Goal: Task Accomplishment & Management: Manage account settings

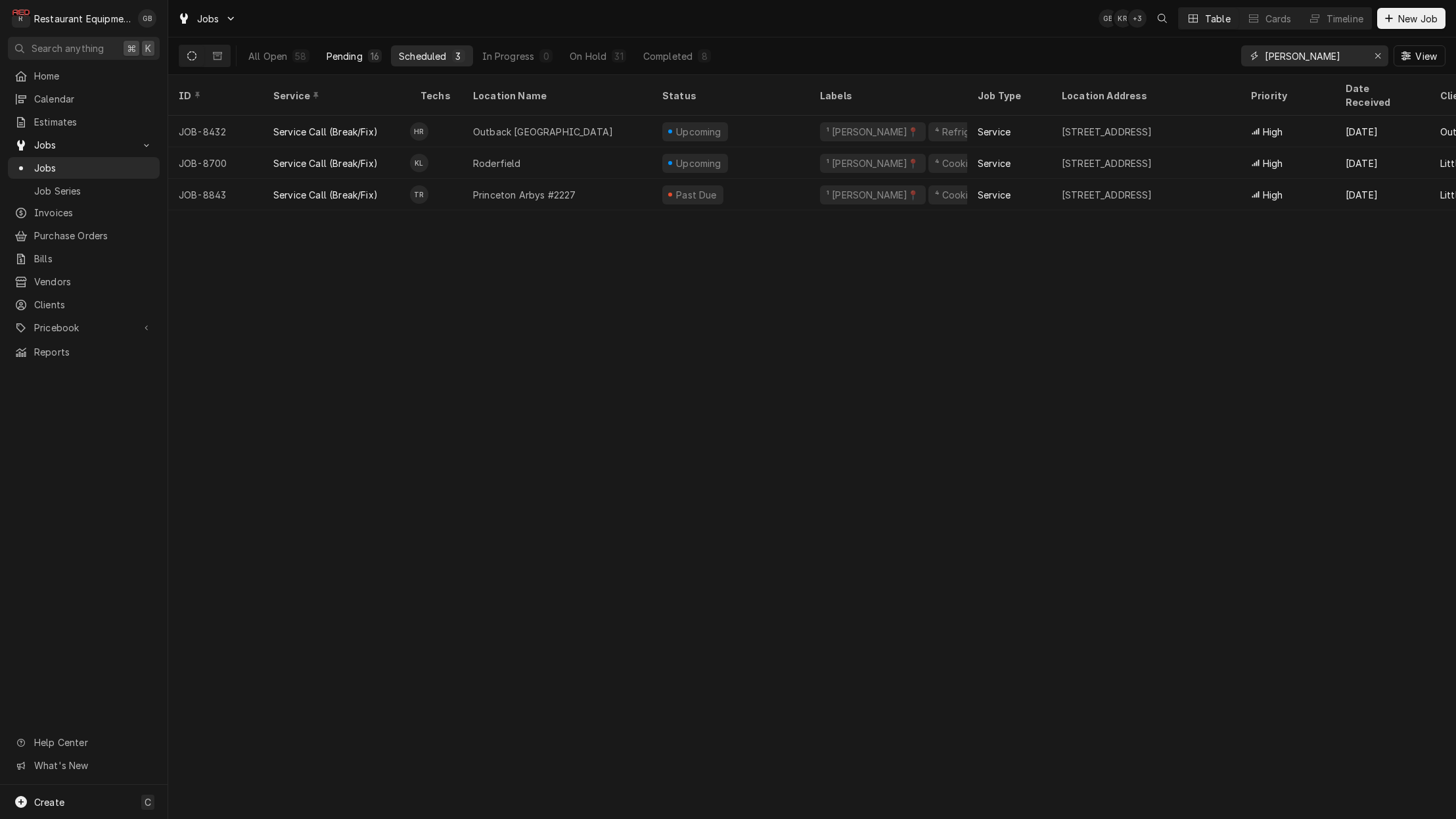
type input "[PERSON_NAME]"
click at [360, 56] on div "Pending" at bounding box center [344, 55] width 36 height 13
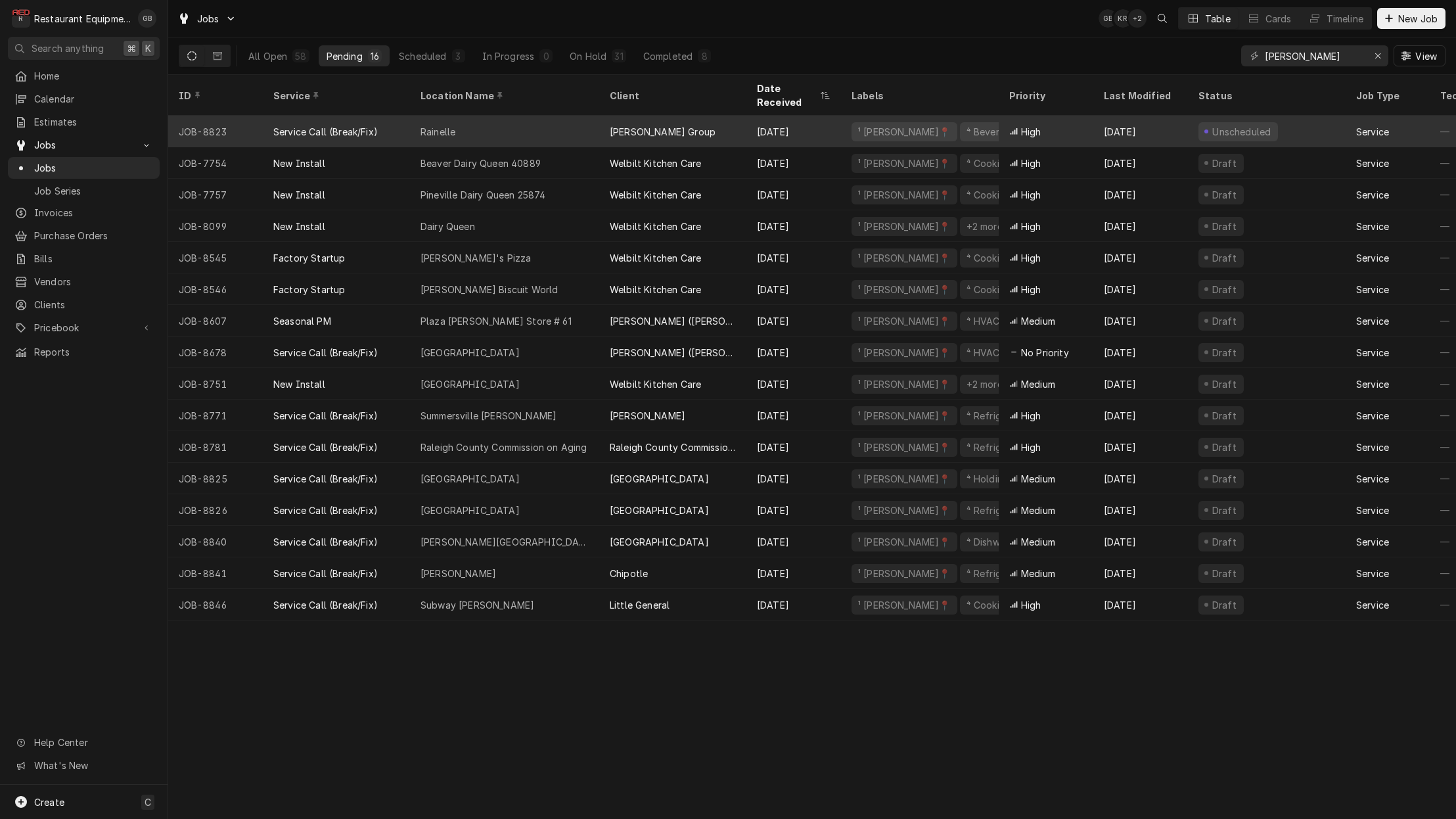
click at [482, 115] on div "Rainelle" at bounding box center [505, 131] width 189 height 31
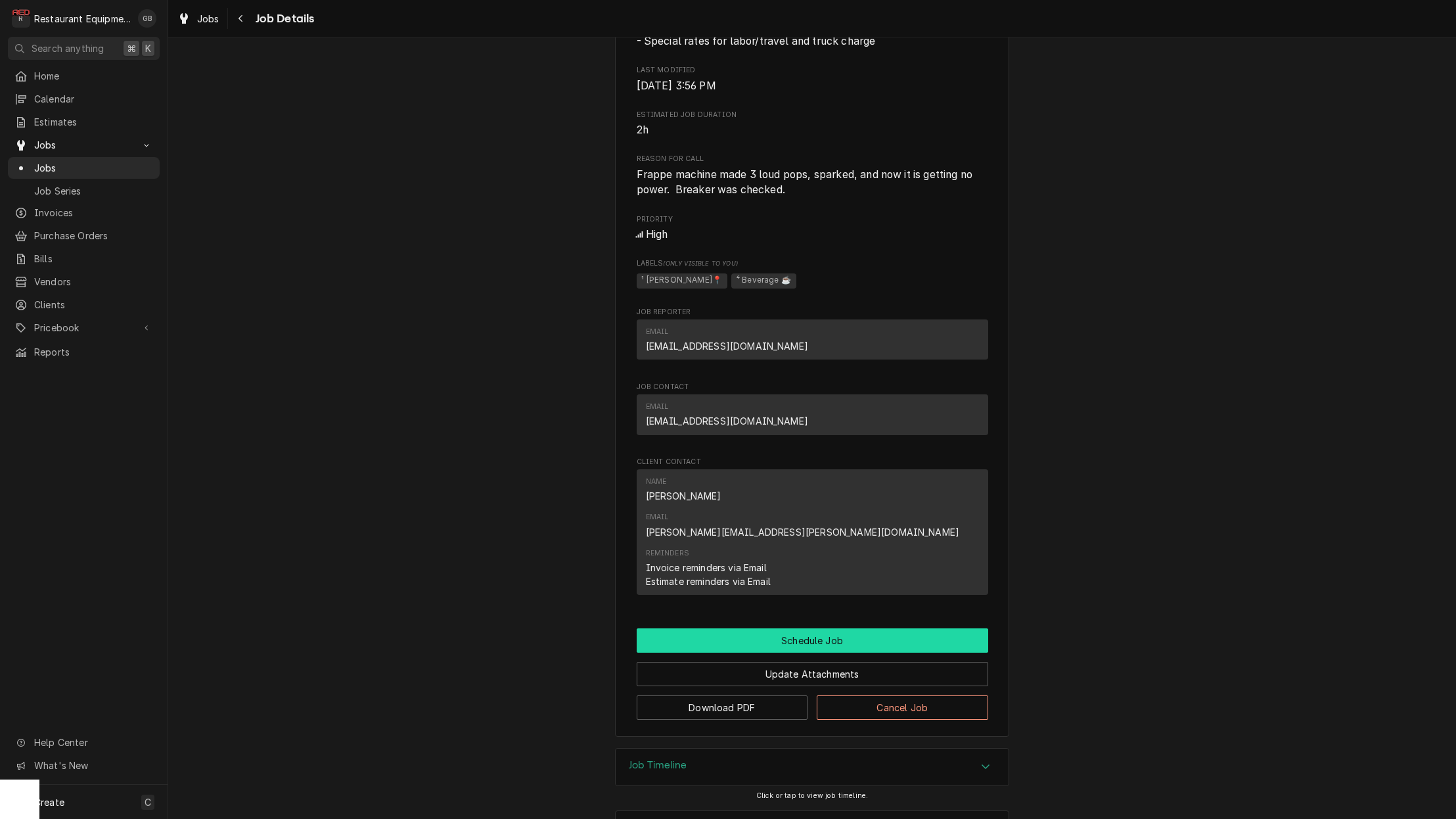
scroll to position [1, 0]
click at [808, 629] on button "Schedule Job" at bounding box center [812, 640] width 351 height 24
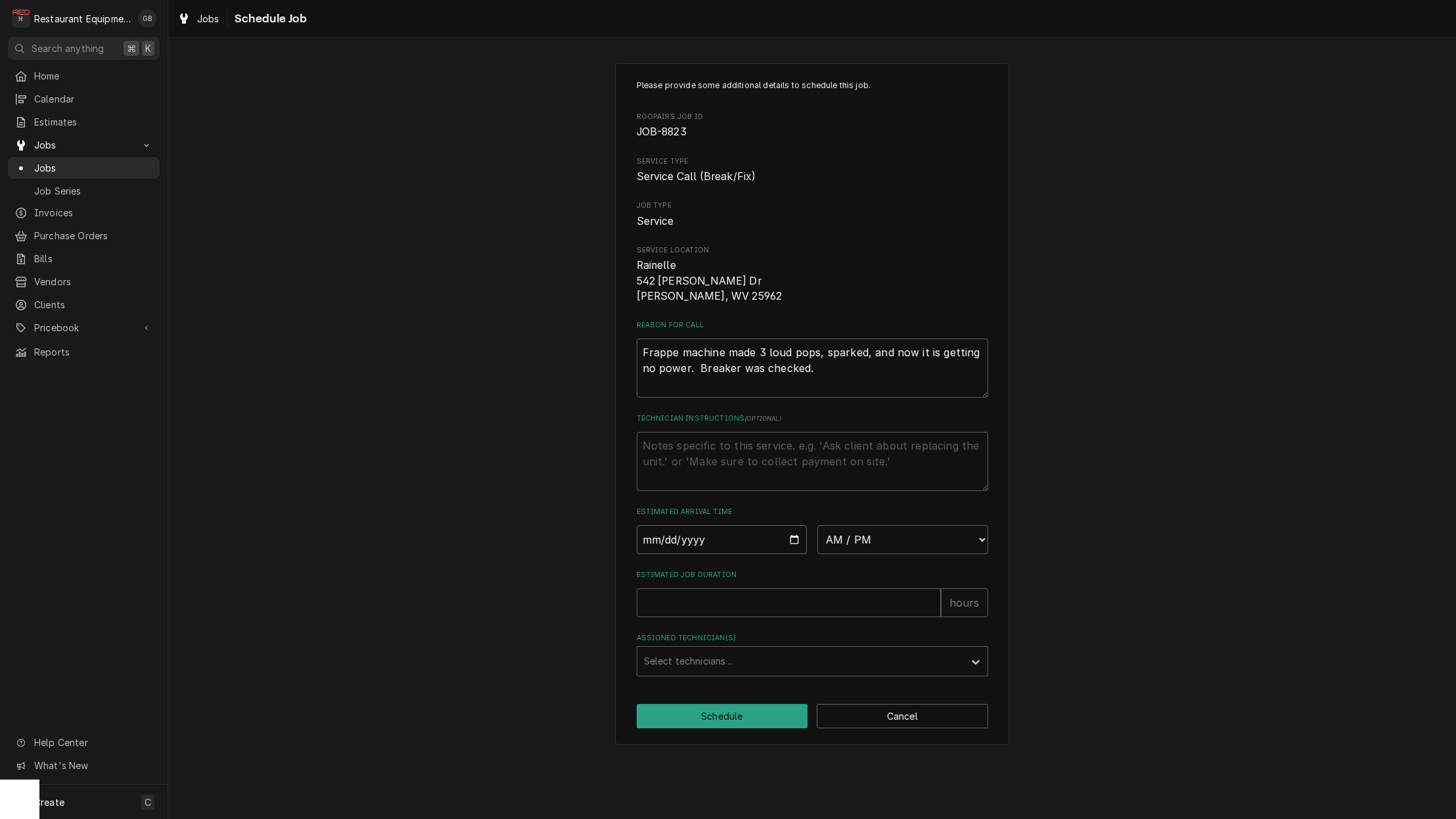
drag, startPoint x: 691, startPoint y: 540, endPoint x: 696, endPoint y: 545, distance: 7.1
click at [696, 545] on input "Date" at bounding box center [721, 539] width 171 height 29
type input "2025-09-10"
type textarea "x"
click at [924, 548] on div "Please provide some additional details to schedule this job. Roopairs Job ID JO…" at bounding box center [812, 378] width 351 height 597
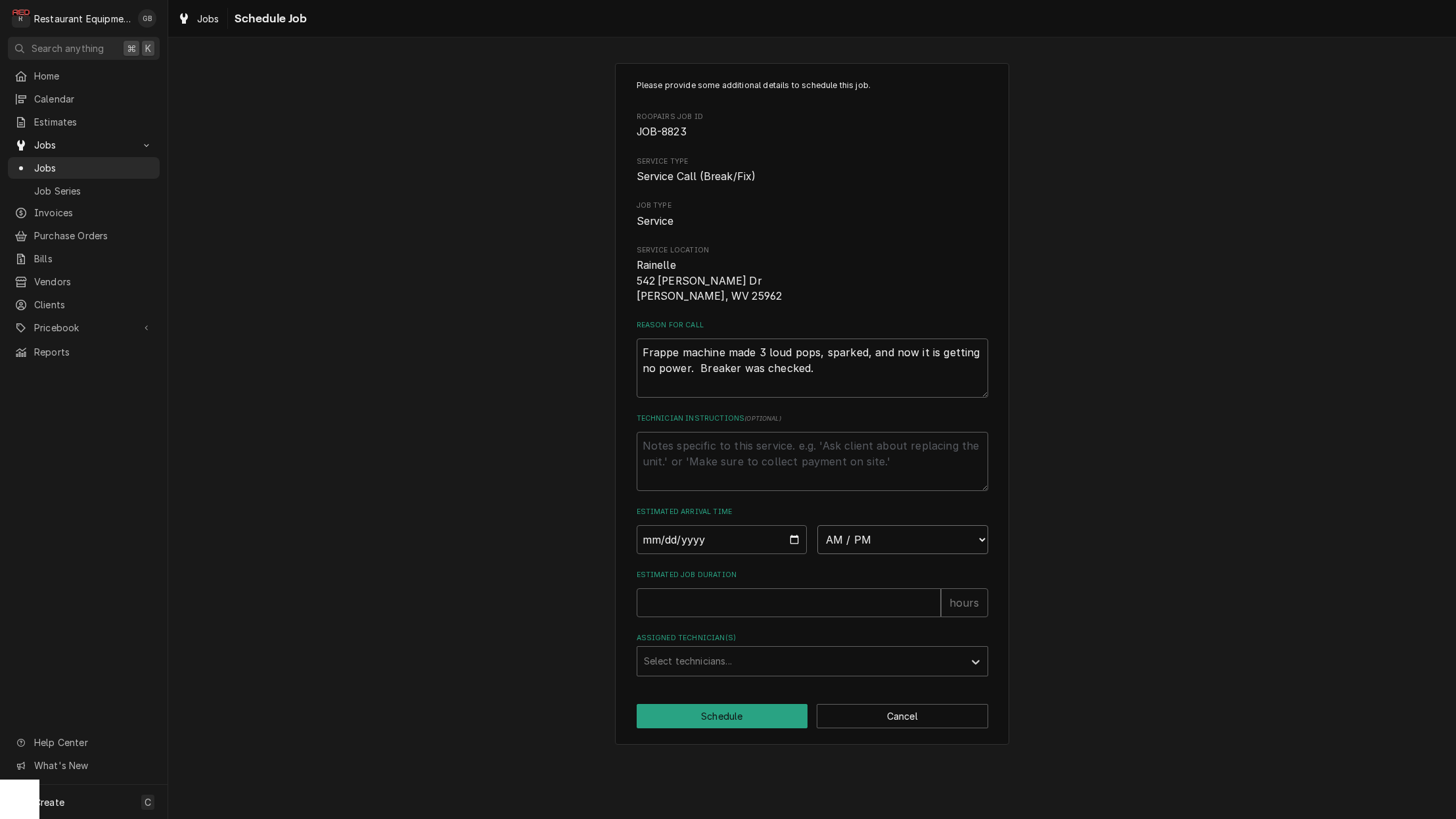
select select "08:45:00"
drag, startPoint x: 686, startPoint y: 593, endPoint x: 695, endPoint y: 595, distance: 9.2
click at [691, 594] on input "Estimated Job Duration" at bounding box center [788, 603] width 304 height 29
type textarea "x"
type input "1"
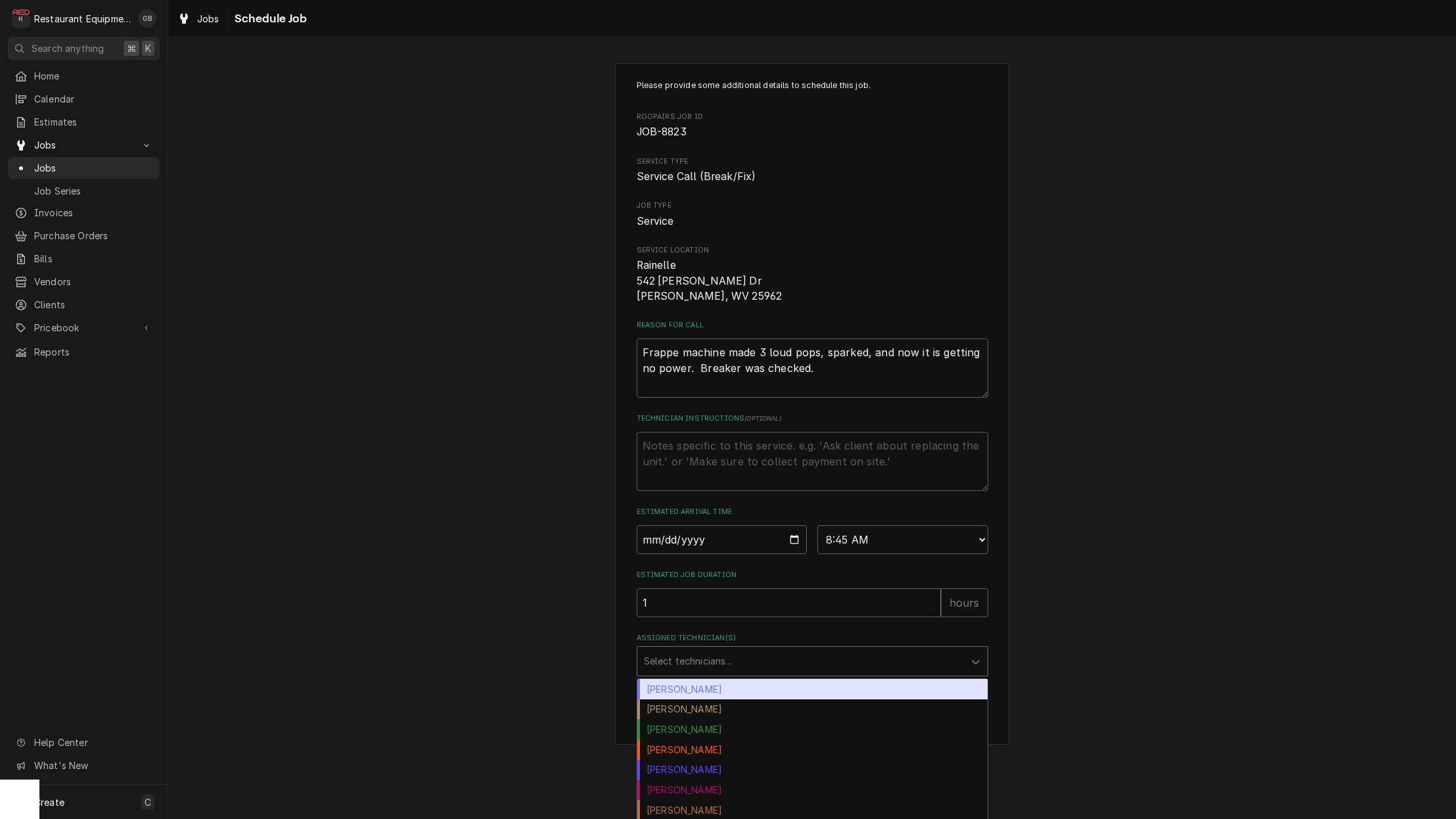
click at [957, 663] on div "Select technicians..." at bounding box center [800, 661] width 326 height 29
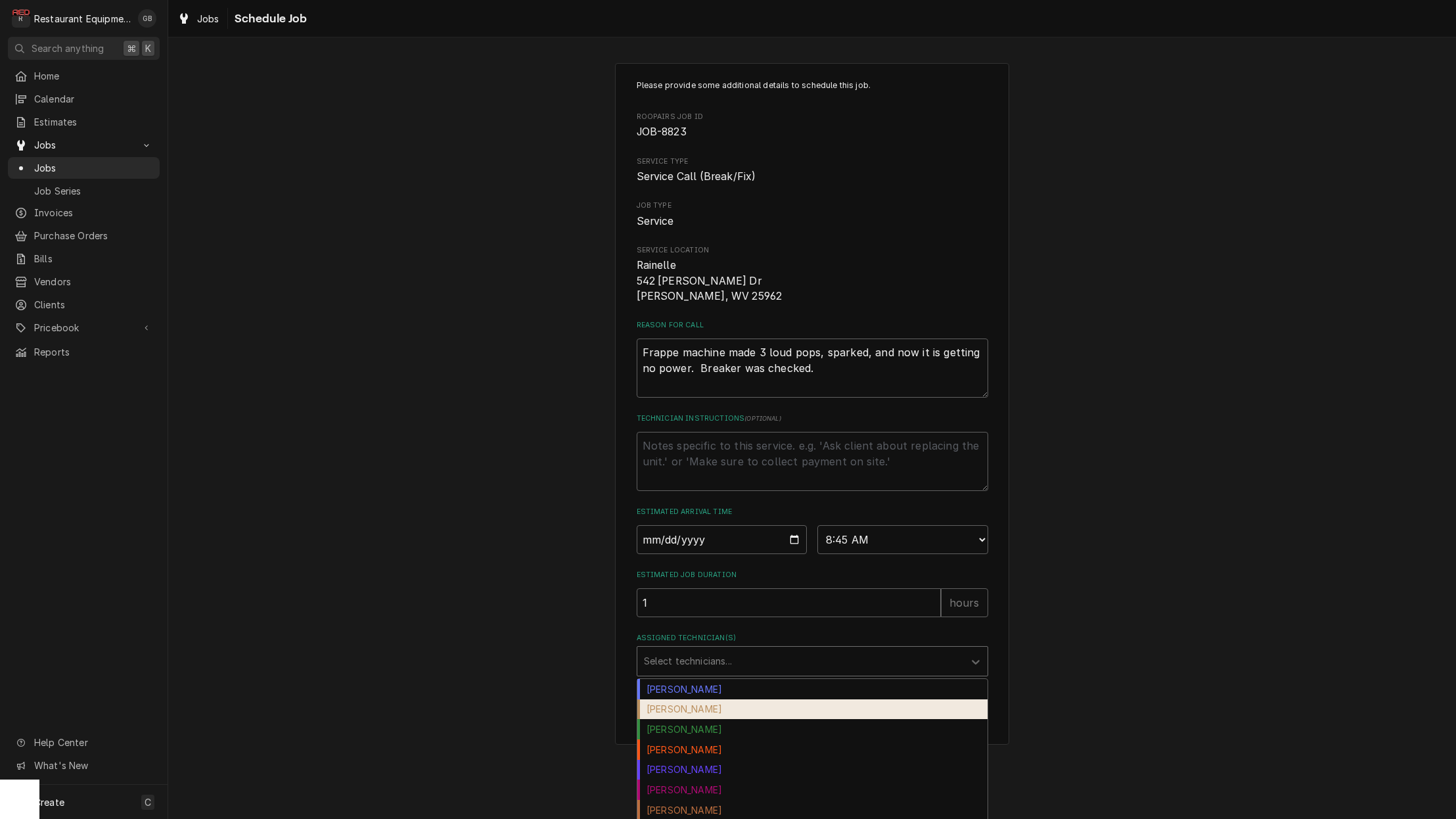
scroll to position [6, 0]
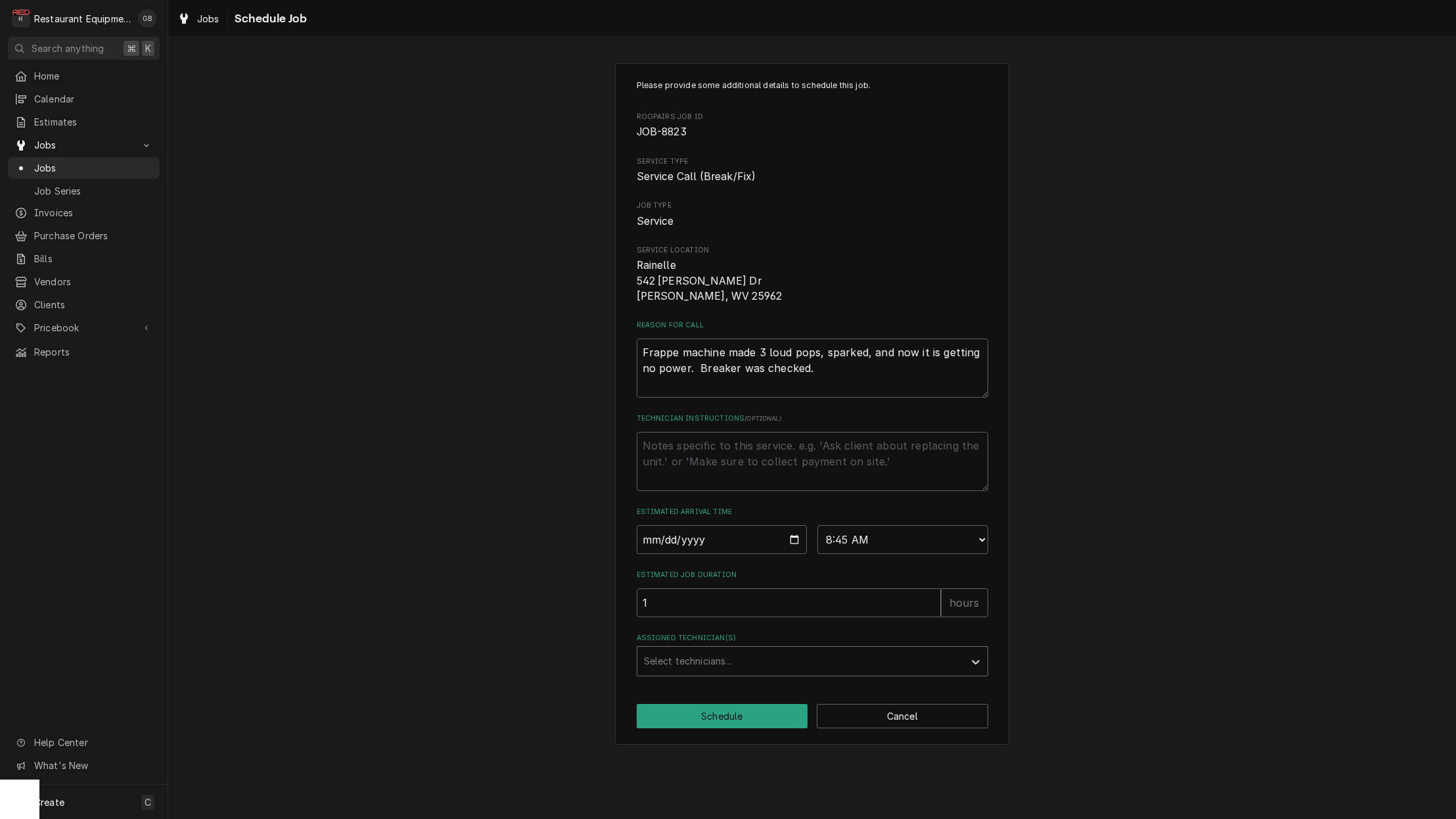
click at [671, 666] on div "Select technicians..." at bounding box center [800, 661] width 326 height 29
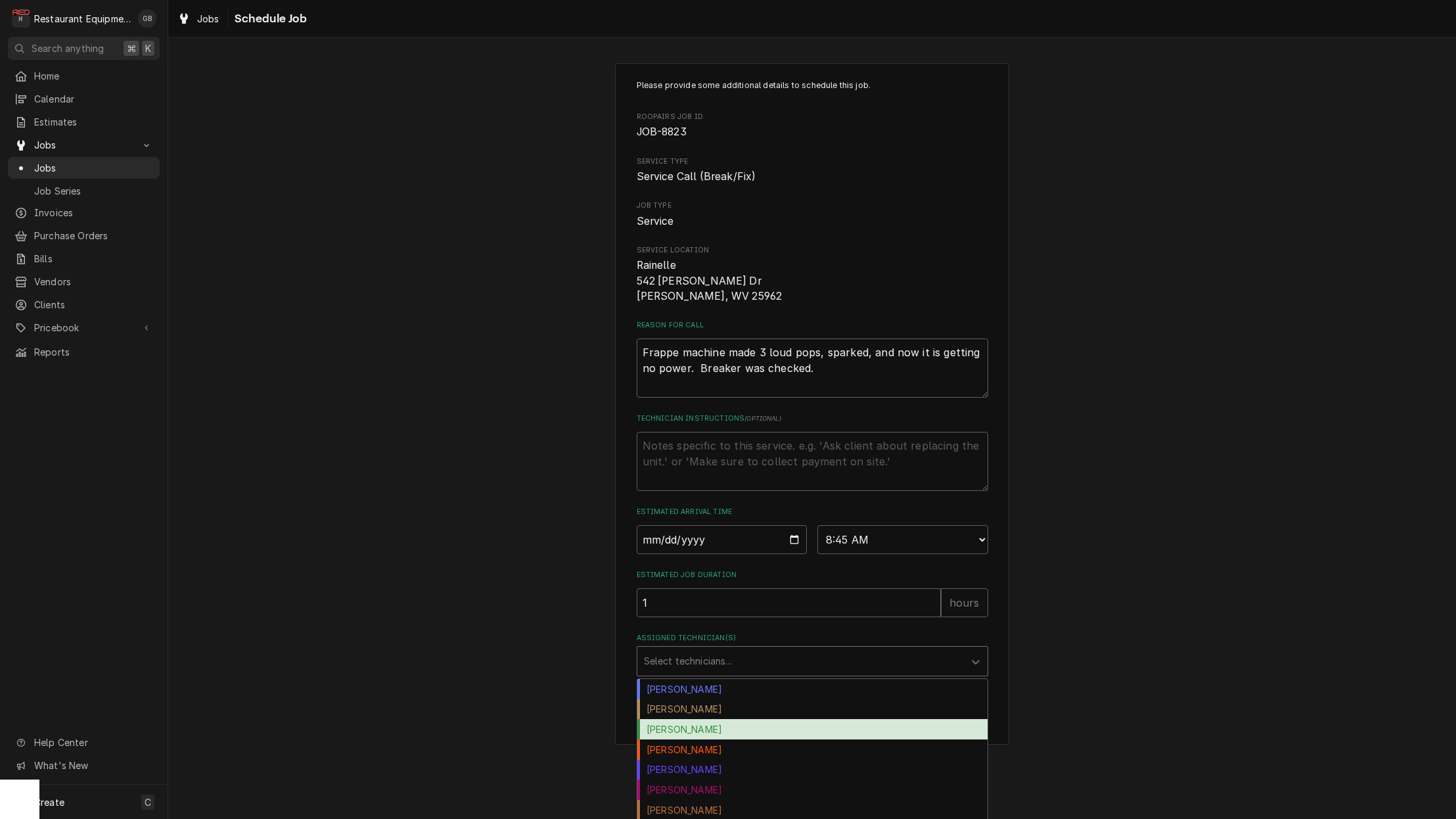
scroll to position [1, 0]
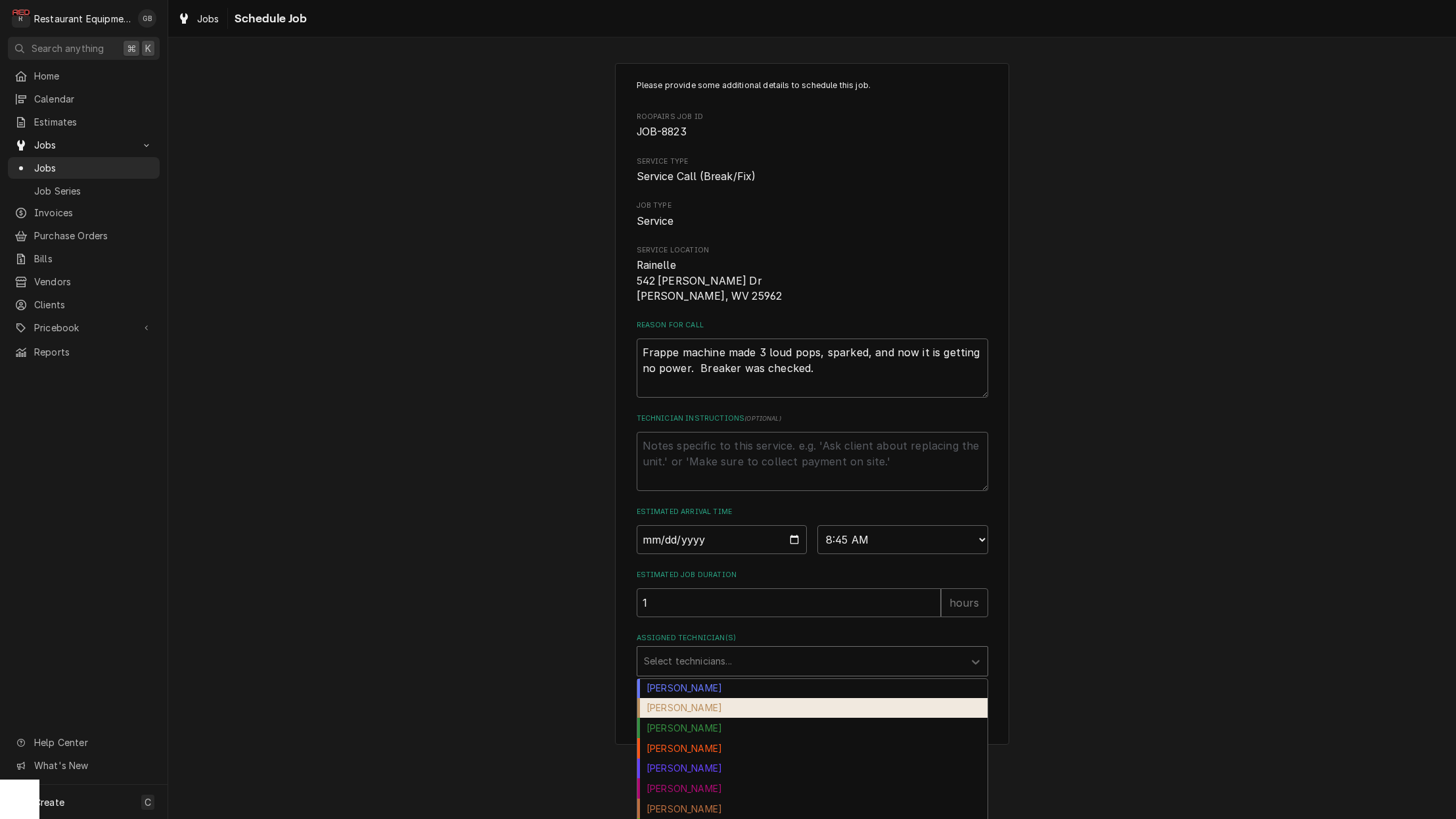
click at [686, 706] on div "Chuck Almond" at bounding box center [812, 708] width 350 height 21
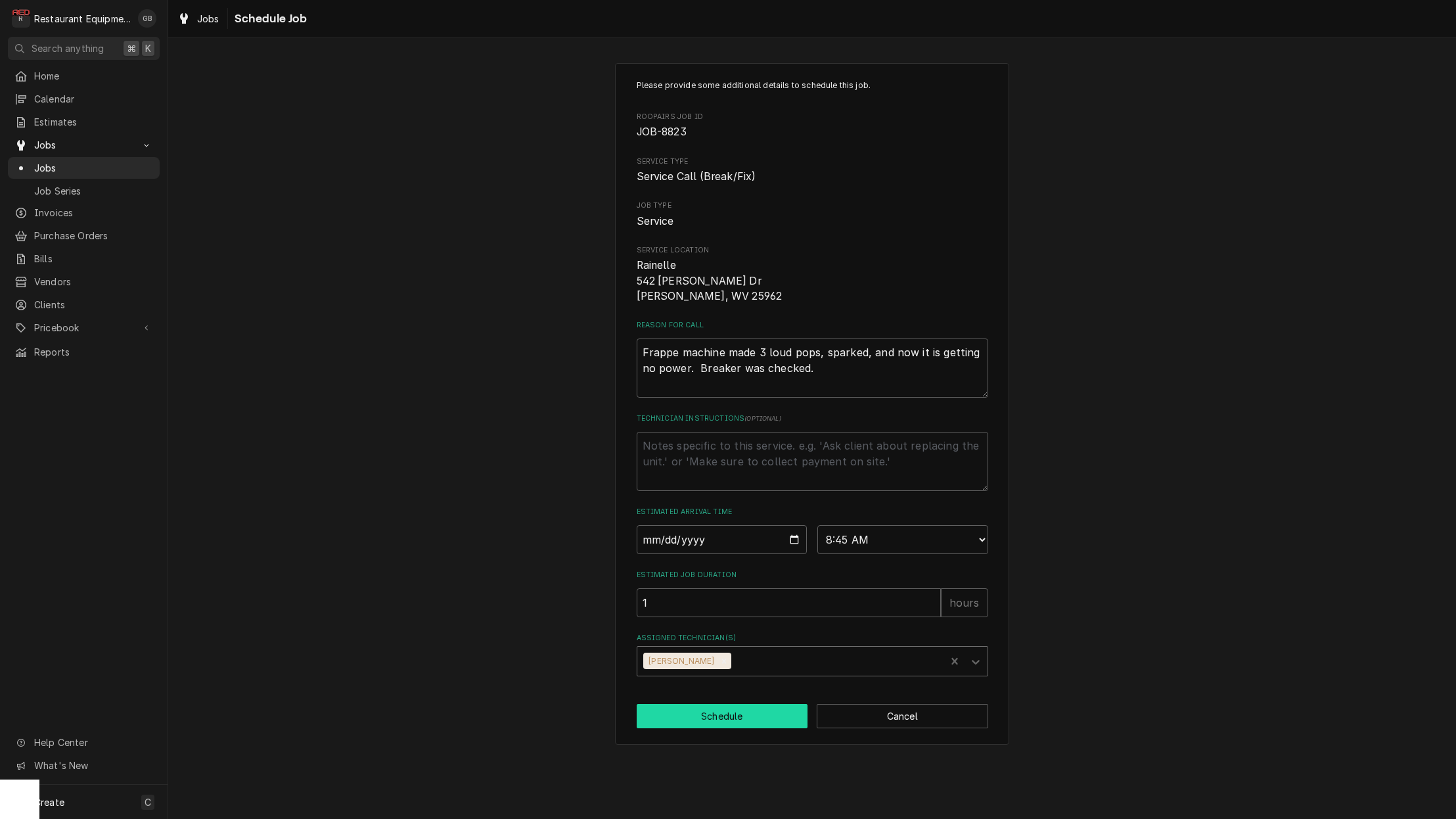
click at [714, 713] on button "Schedule" at bounding box center [722, 715] width 172 height 24
type textarea "x"
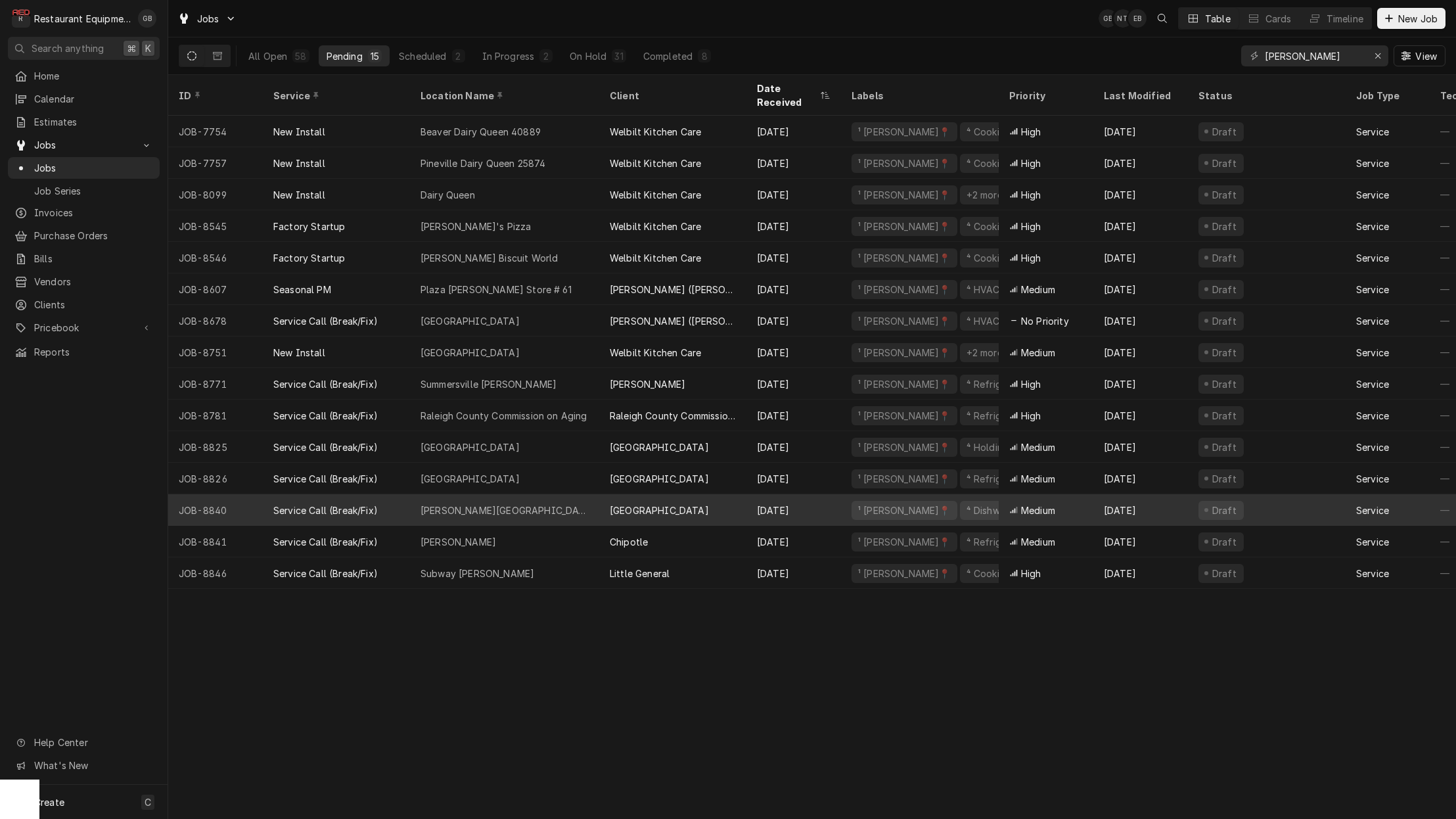
click at [518, 495] on div "Stanaford Elementary" at bounding box center [505, 510] width 189 height 31
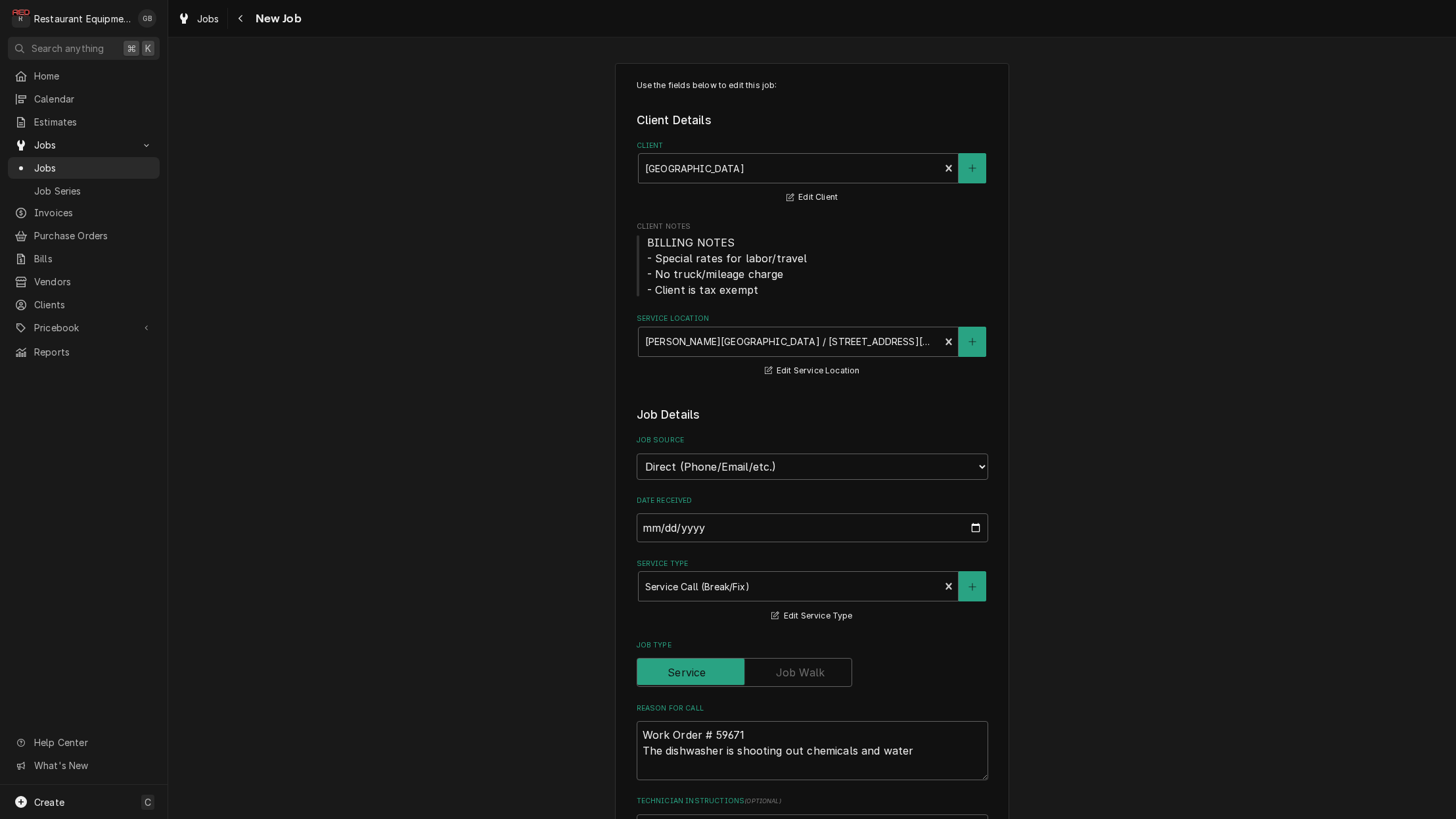
type textarea "x"
click at [234, 16] on div "Navigate back" at bounding box center [240, 18] width 13 height 13
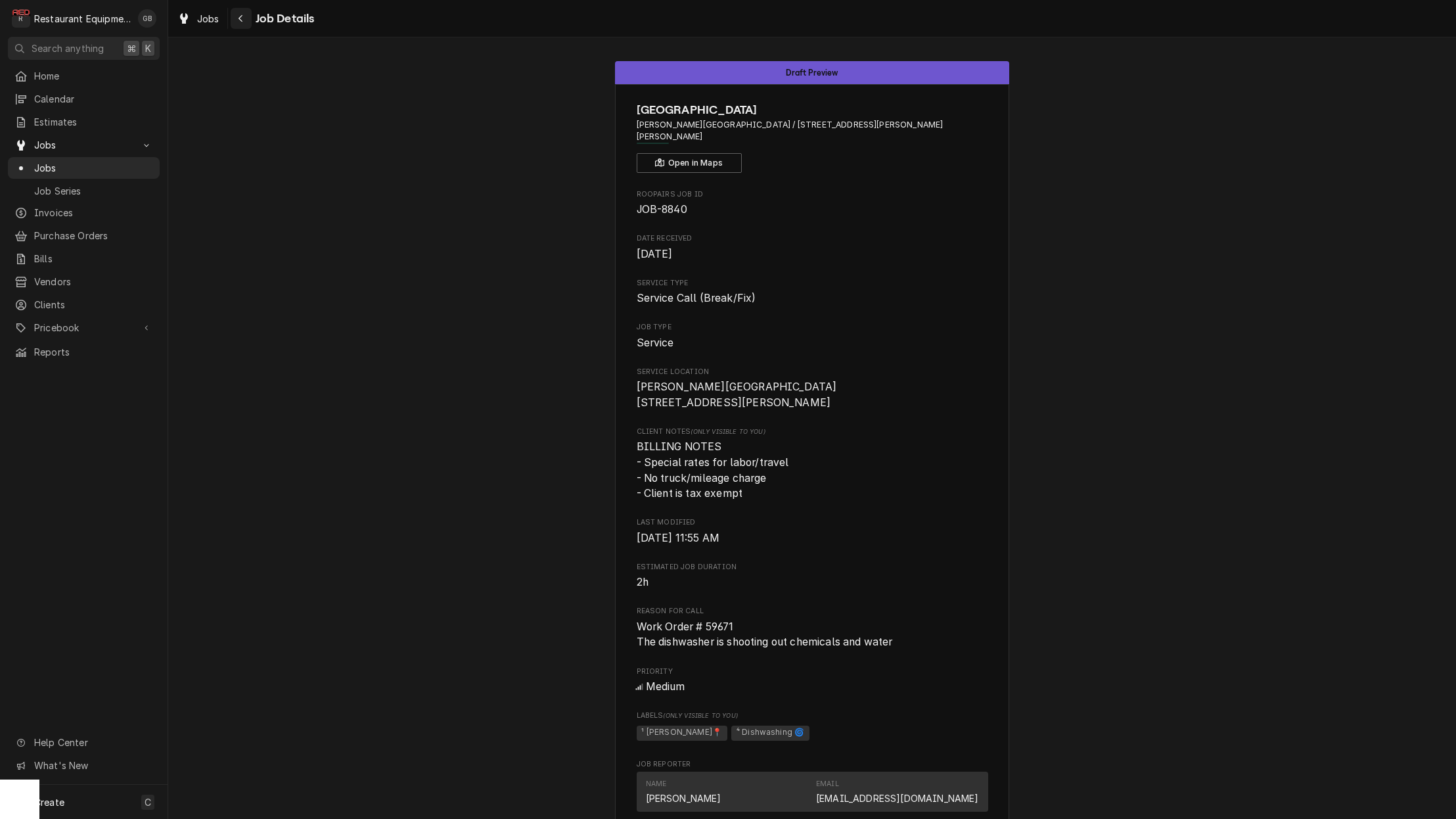
click at [244, 21] on div "Navigate back" at bounding box center [240, 18] width 13 height 13
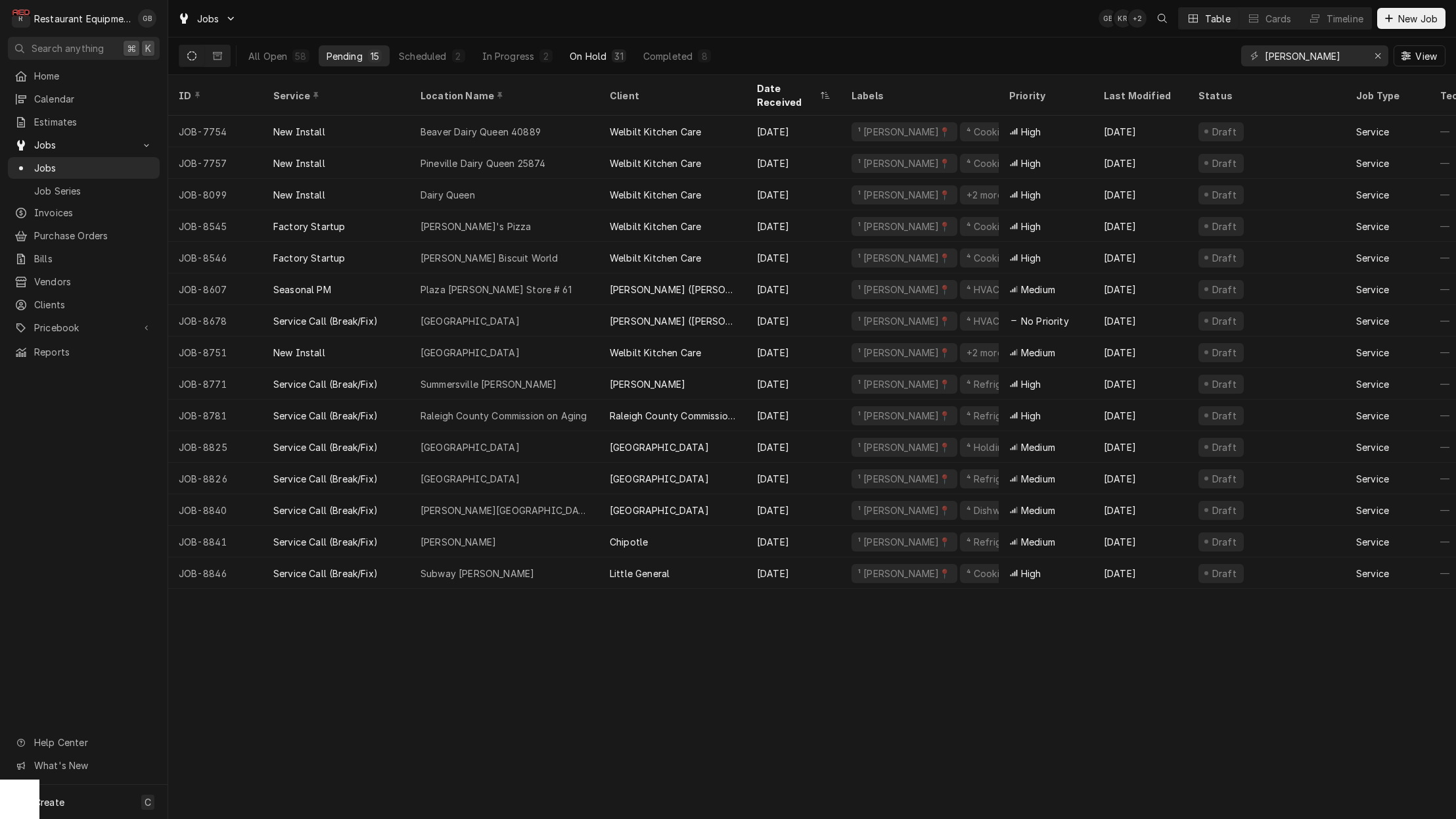
click at [592, 56] on div "On Hold" at bounding box center [587, 55] width 37 height 13
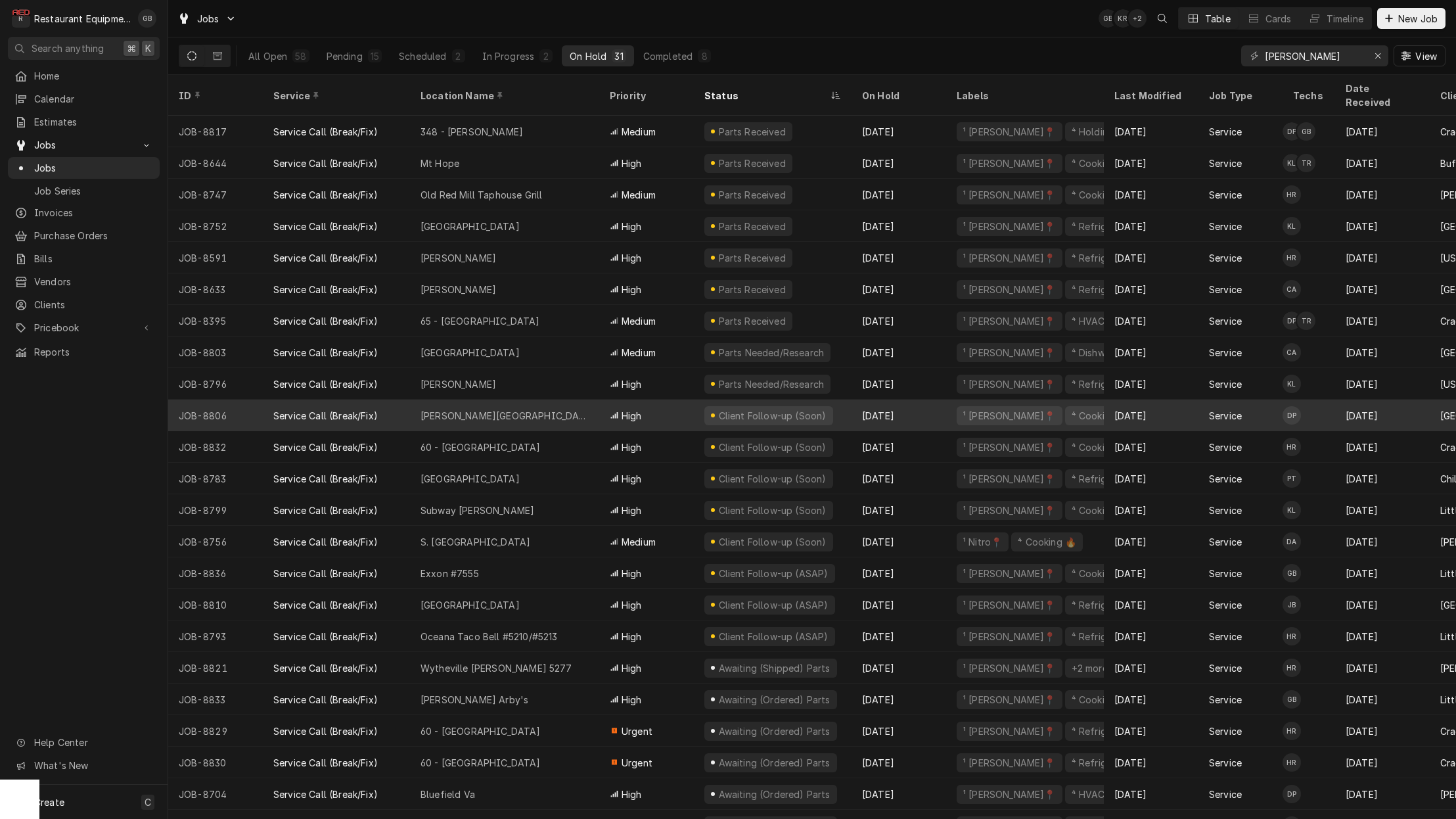
click at [487, 409] on div "Stratton Elementary" at bounding box center [504, 415] width 168 height 13
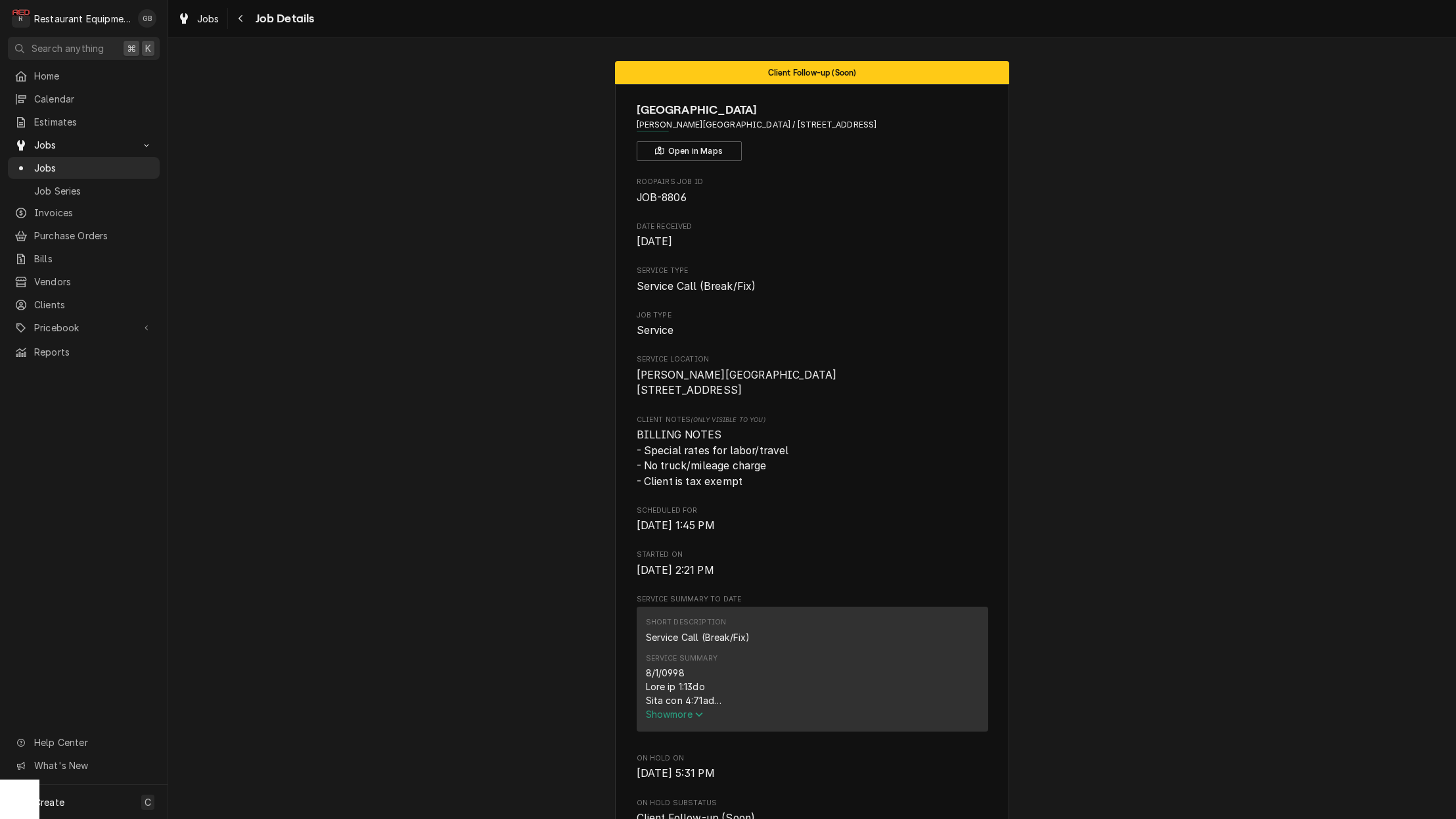
click at [676, 719] on span "Show more" at bounding box center [675, 713] width 58 height 11
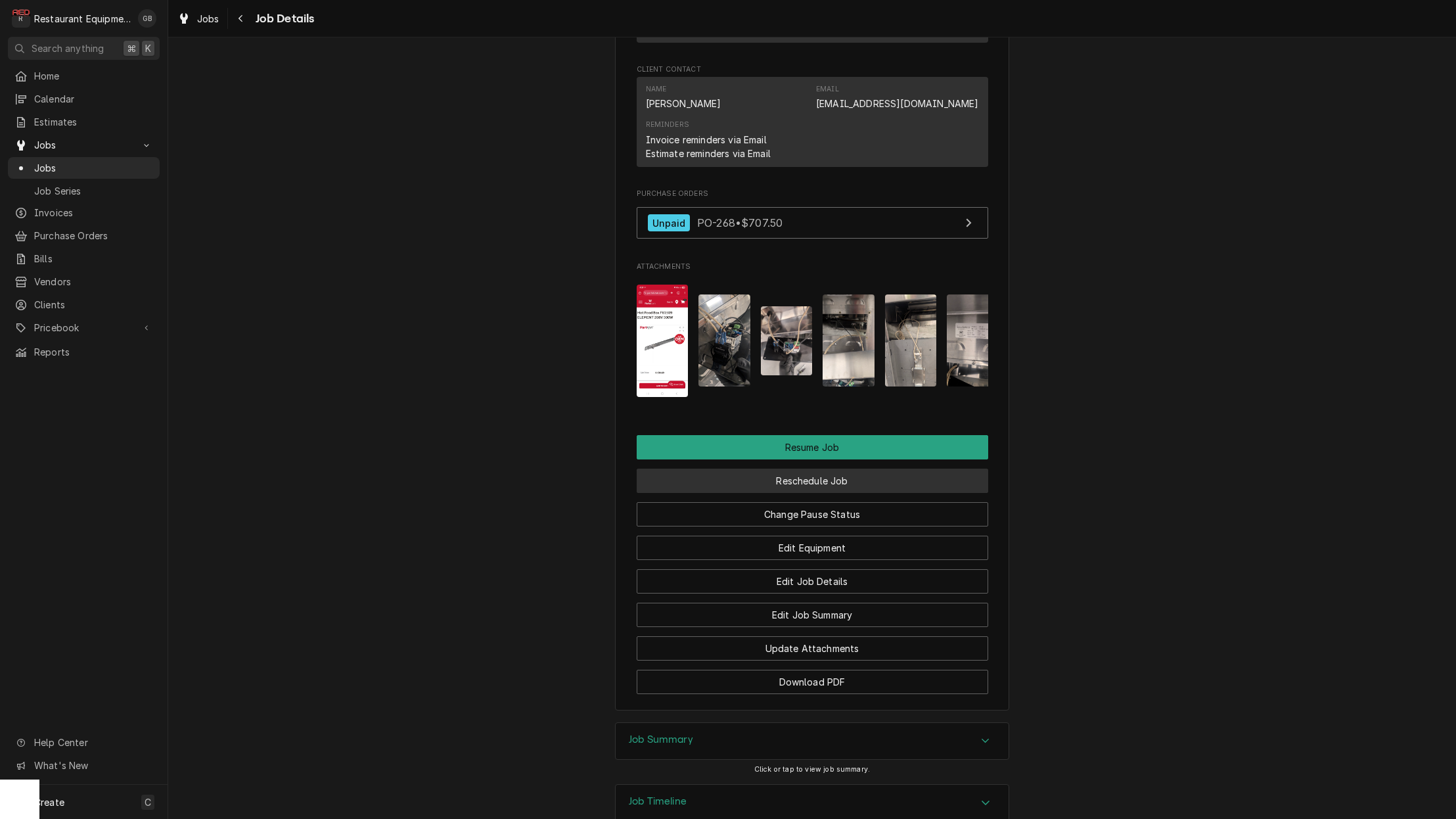
scroll to position [1719, 0]
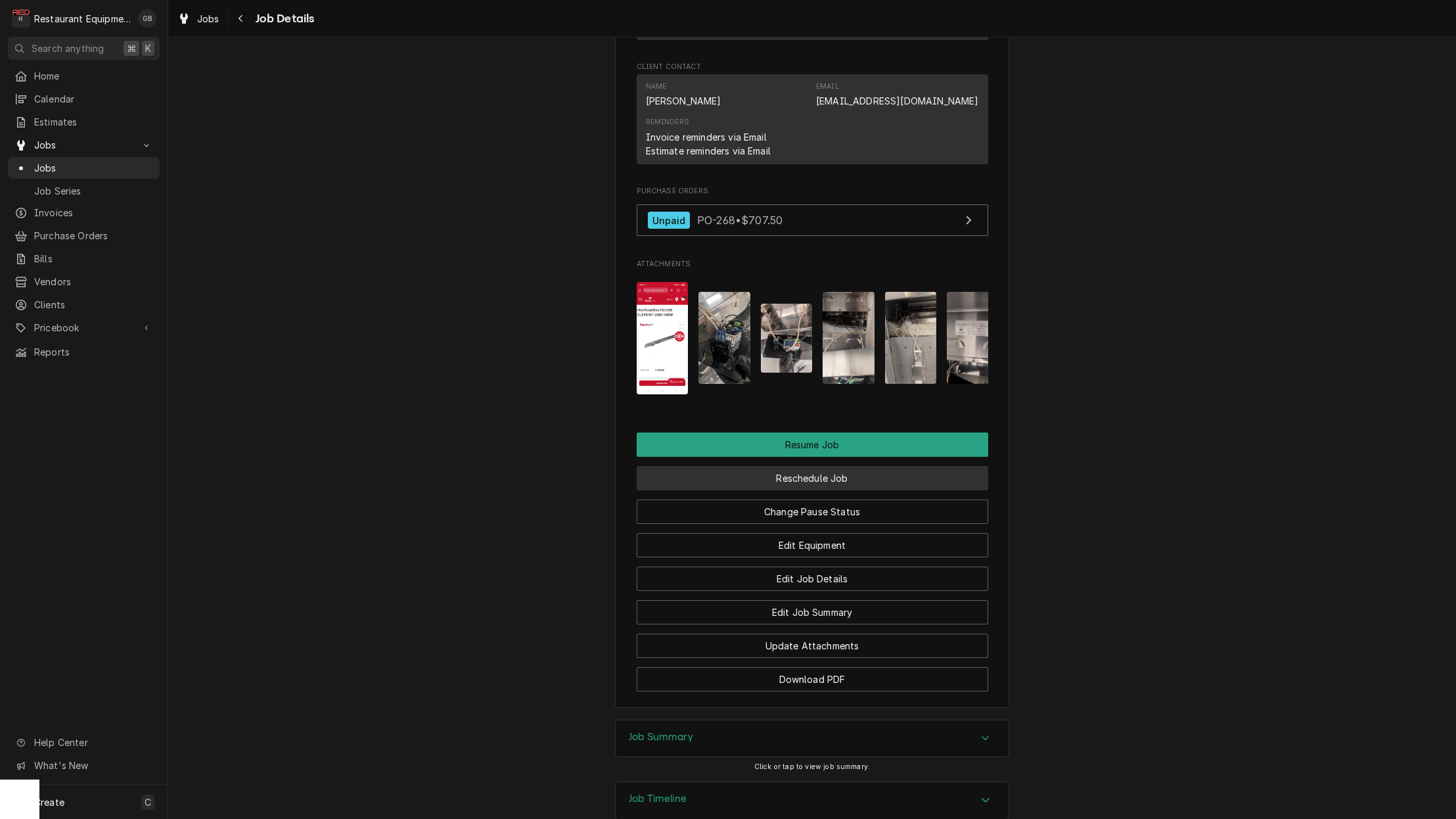
click at [845, 466] on button "Reschedule Job" at bounding box center [812, 477] width 351 height 24
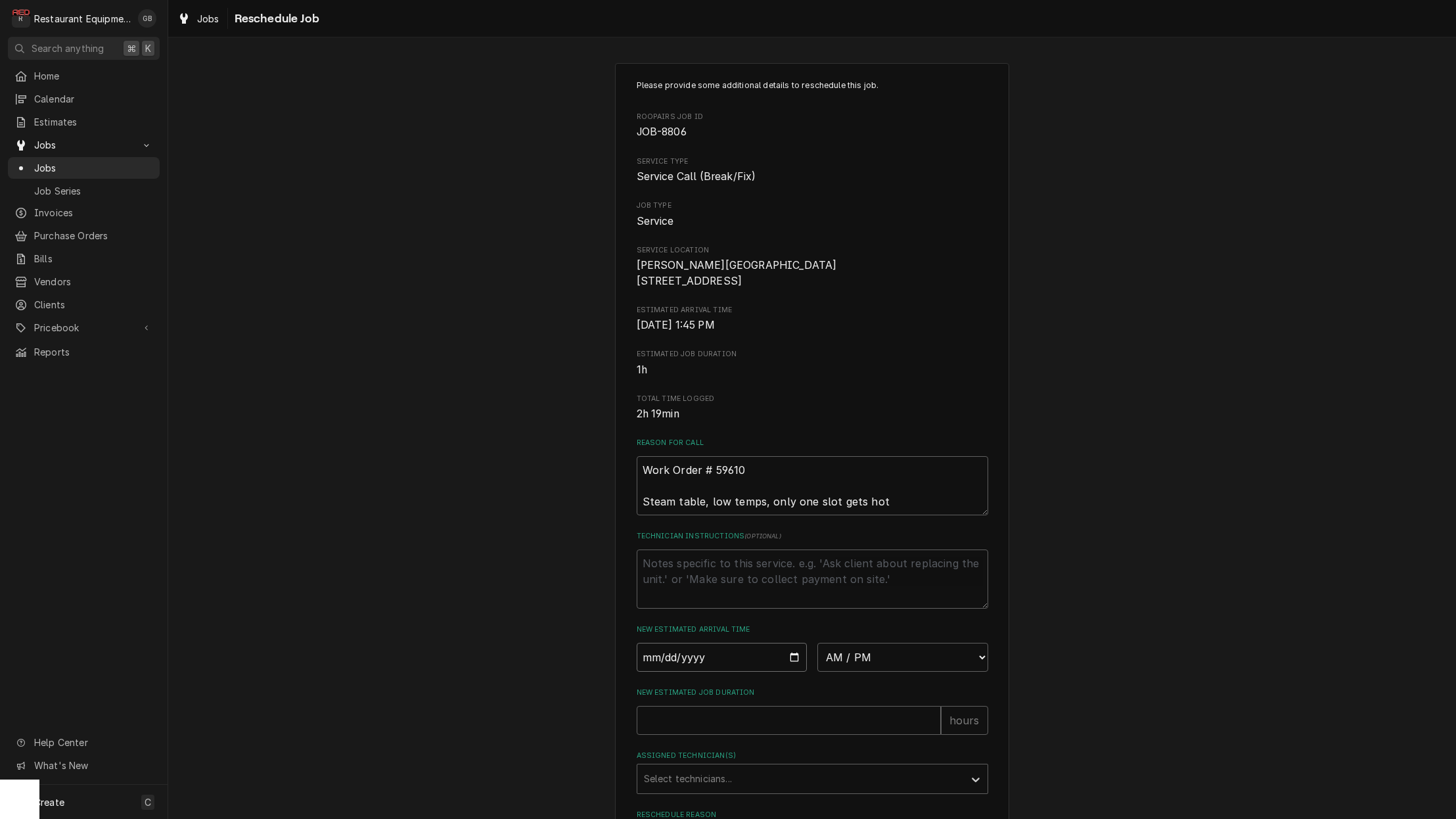
scroll to position [1, 0]
click at [681, 671] on input "Date" at bounding box center [721, 655] width 171 height 29
click at [670, 670] on input "Date" at bounding box center [721, 655] width 171 height 29
type input "2025-09-10"
type textarea "x"
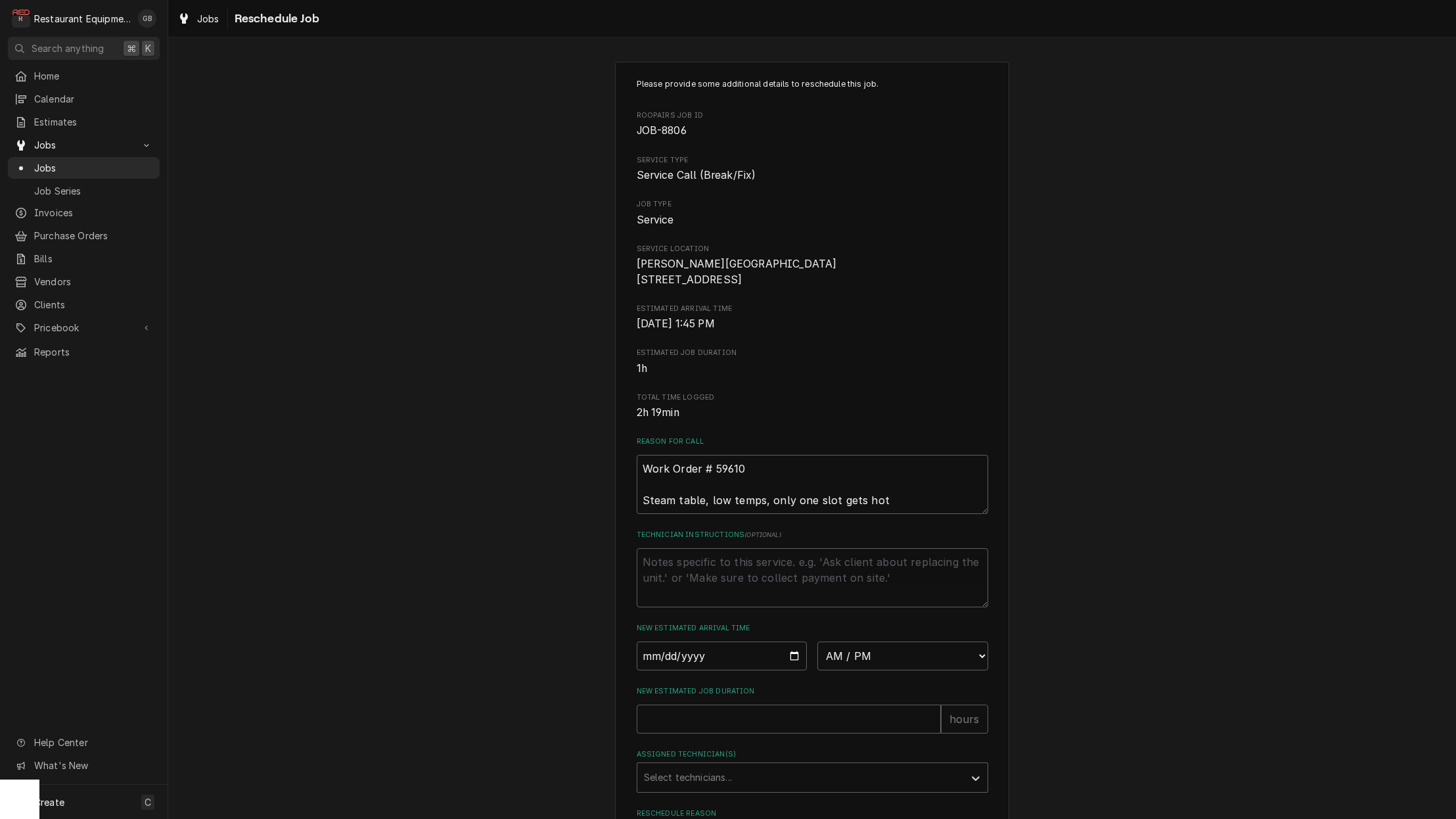
click at [814, 667] on div "2025-09-10 AM / PM 6:00 AM 6:15 AM 6:30 AM 6:45 AM 7:00 AM 7:15 AM 7:30 AM 7:45…" at bounding box center [812, 655] width 351 height 29
select select "08:45:00"
click at [678, 724] on input "New Estimated Job Duration" at bounding box center [788, 719] width 304 height 29
type textarea "x"
type input "1"
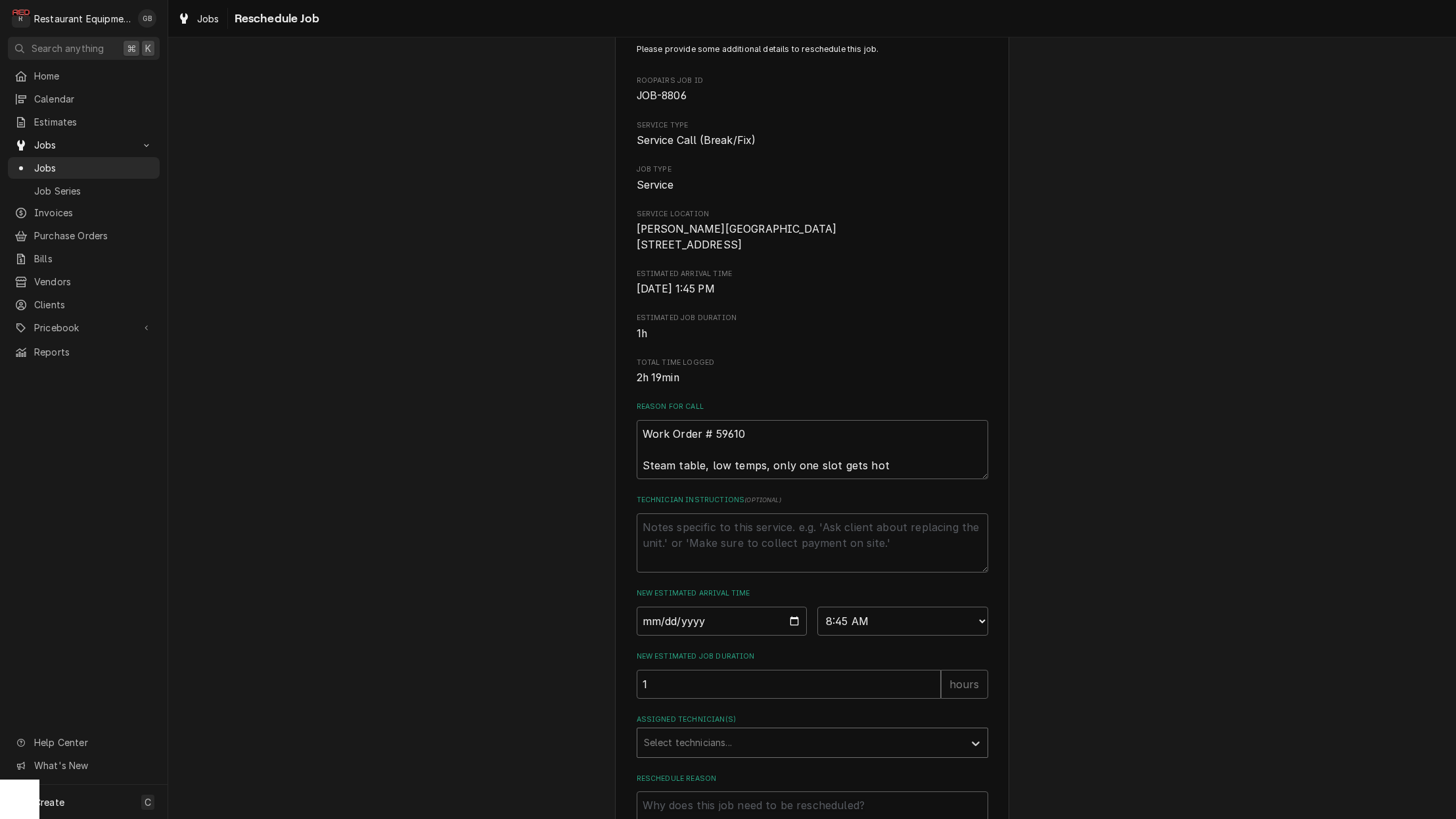
scroll to position [65, 0]
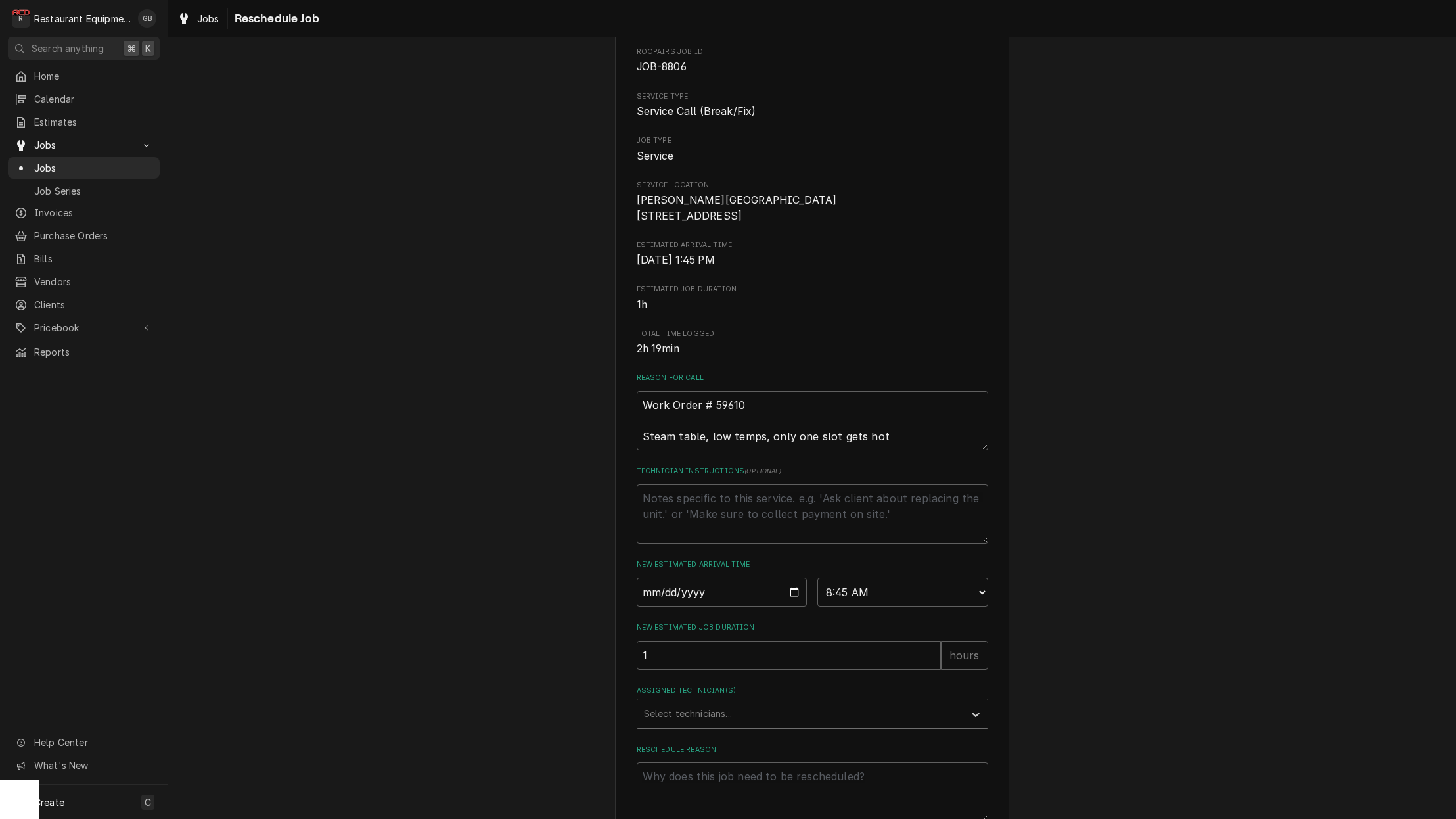
click at [899, 717] on div "Assigned Technician(s)" at bounding box center [800, 713] width 314 height 23
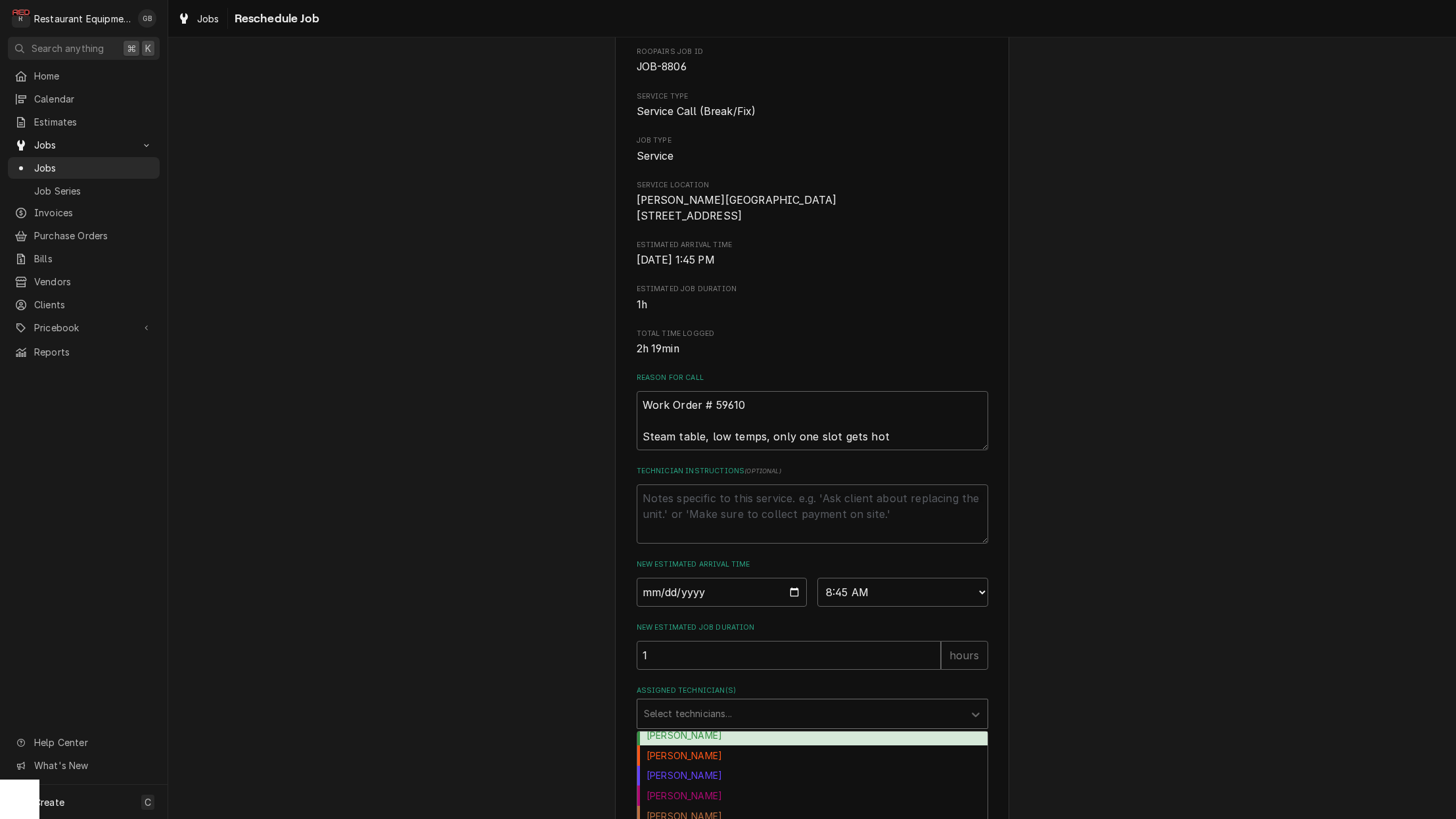
scroll to position [48, 0]
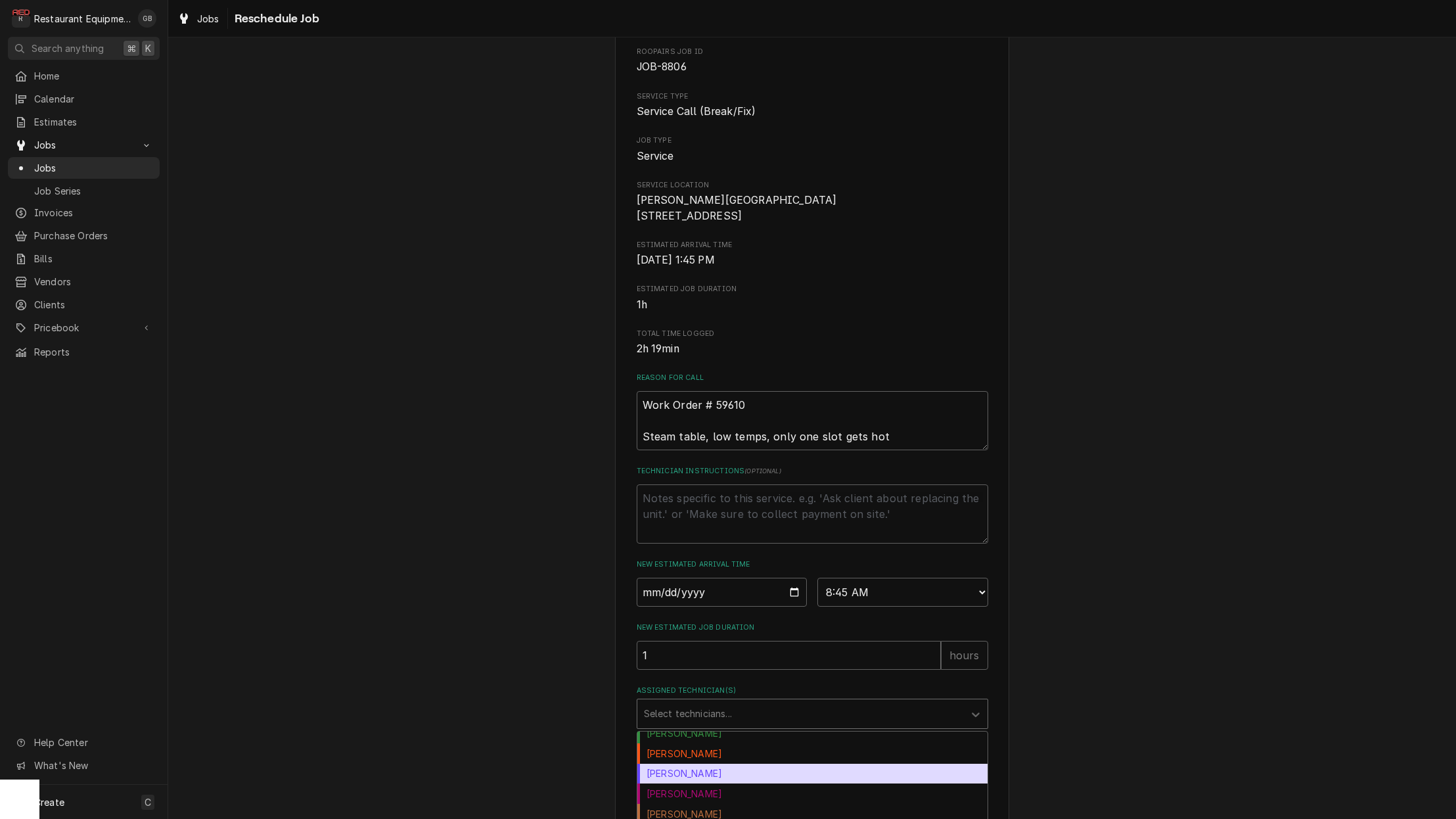
click at [704, 783] on div "Donovan Pruitt" at bounding box center [812, 773] width 350 height 21
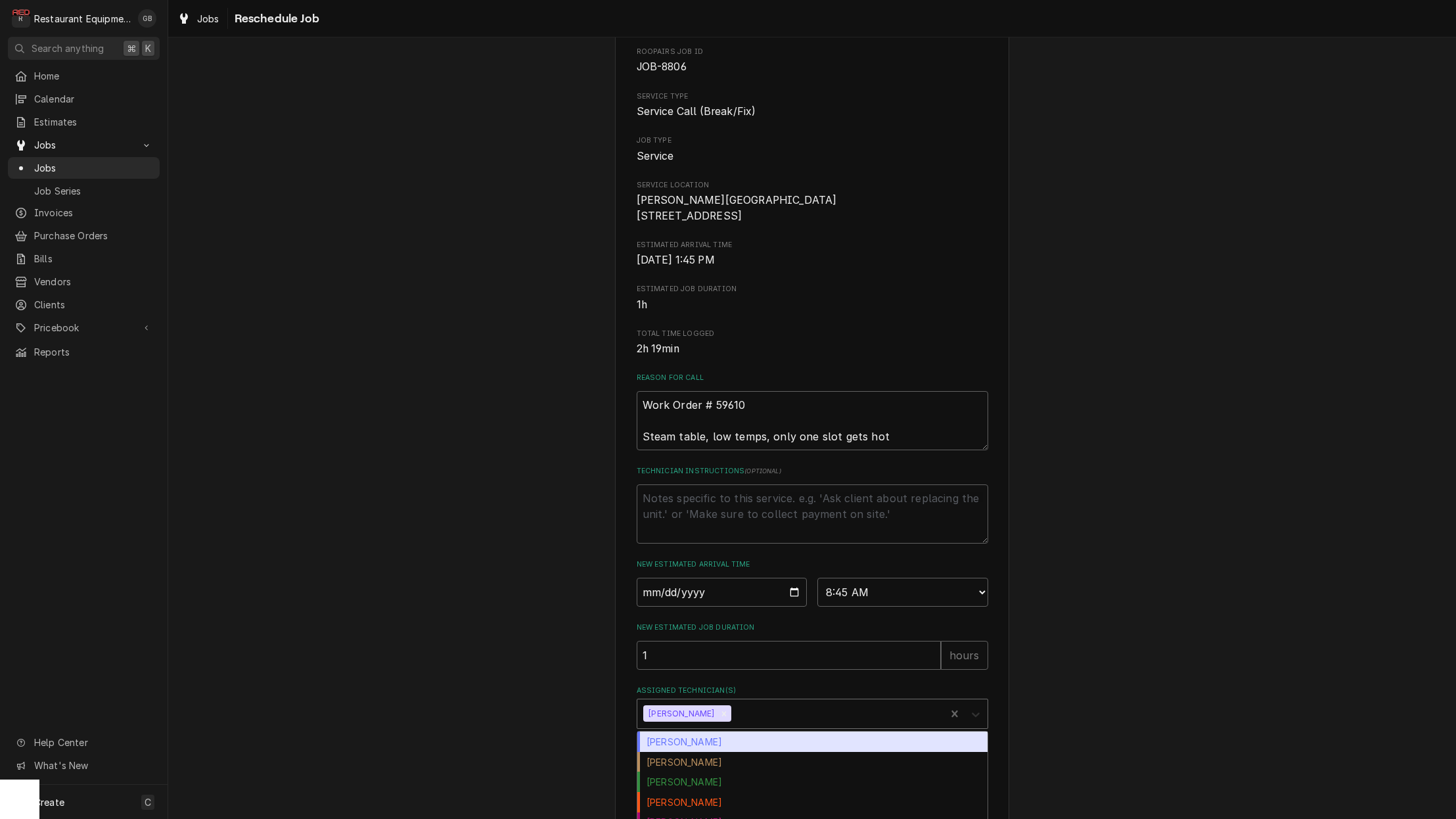
click at [983, 726] on div "Assigned Technician(s)" at bounding box center [975, 713] width 23 height 25
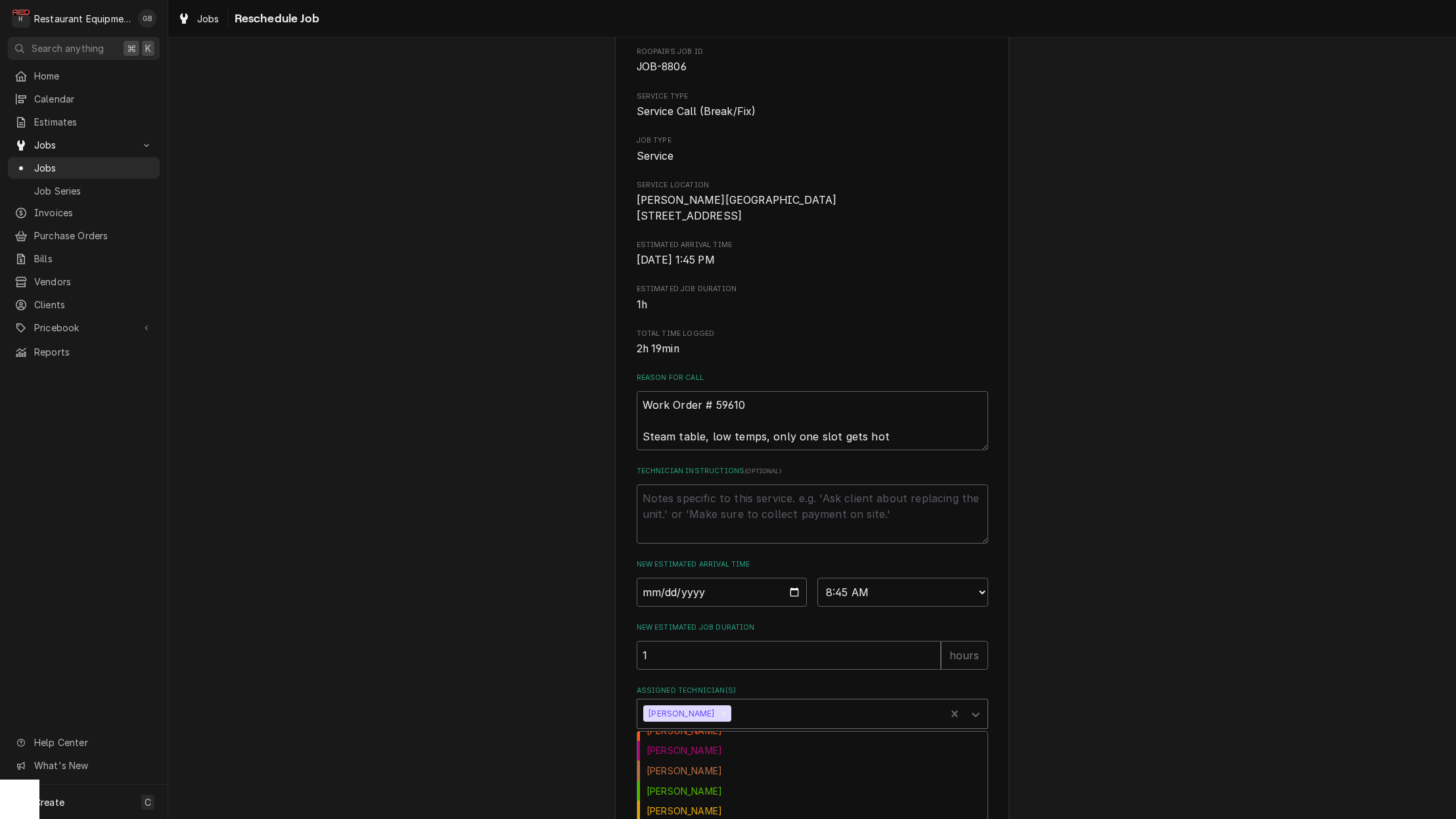
scroll to position [78, 0]
click at [874, 722] on div "Assigned Technician(s)" at bounding box center [836, 713] width 205 height 23
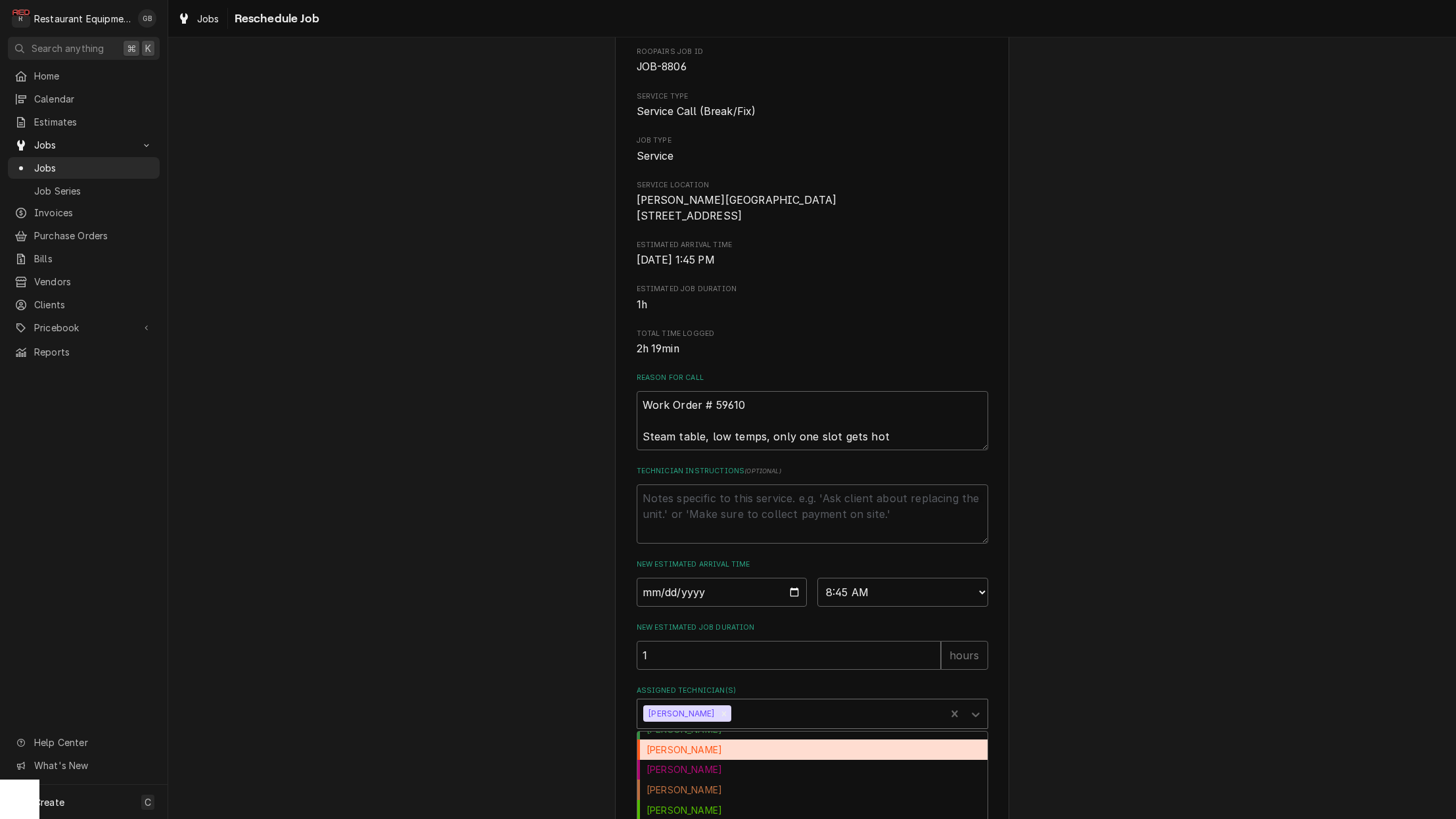
scroll to position [59, 0]
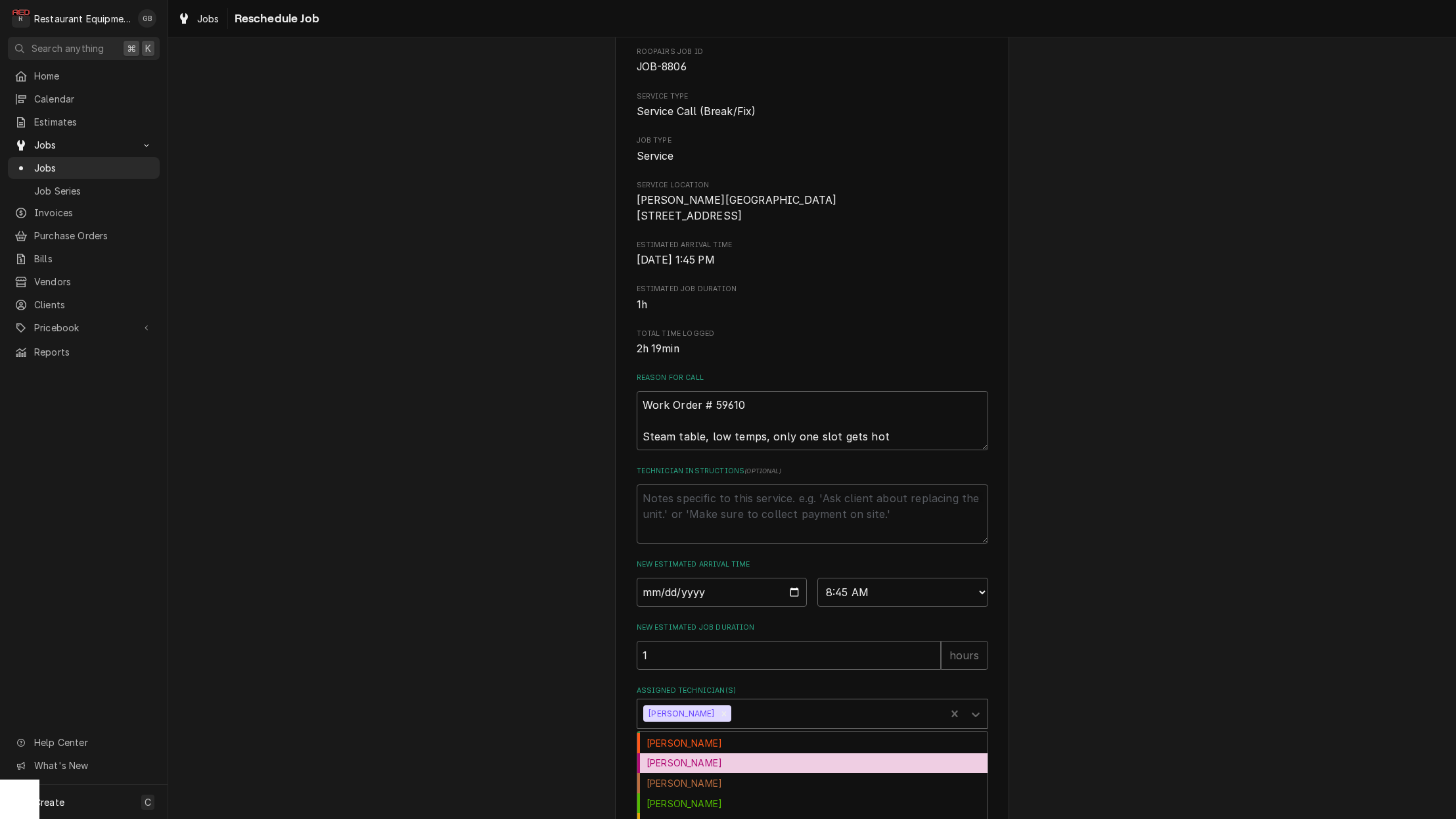
click at [678, 768] on div "Gary Beaver" at bounding box center [812, 763] width 350 height 21
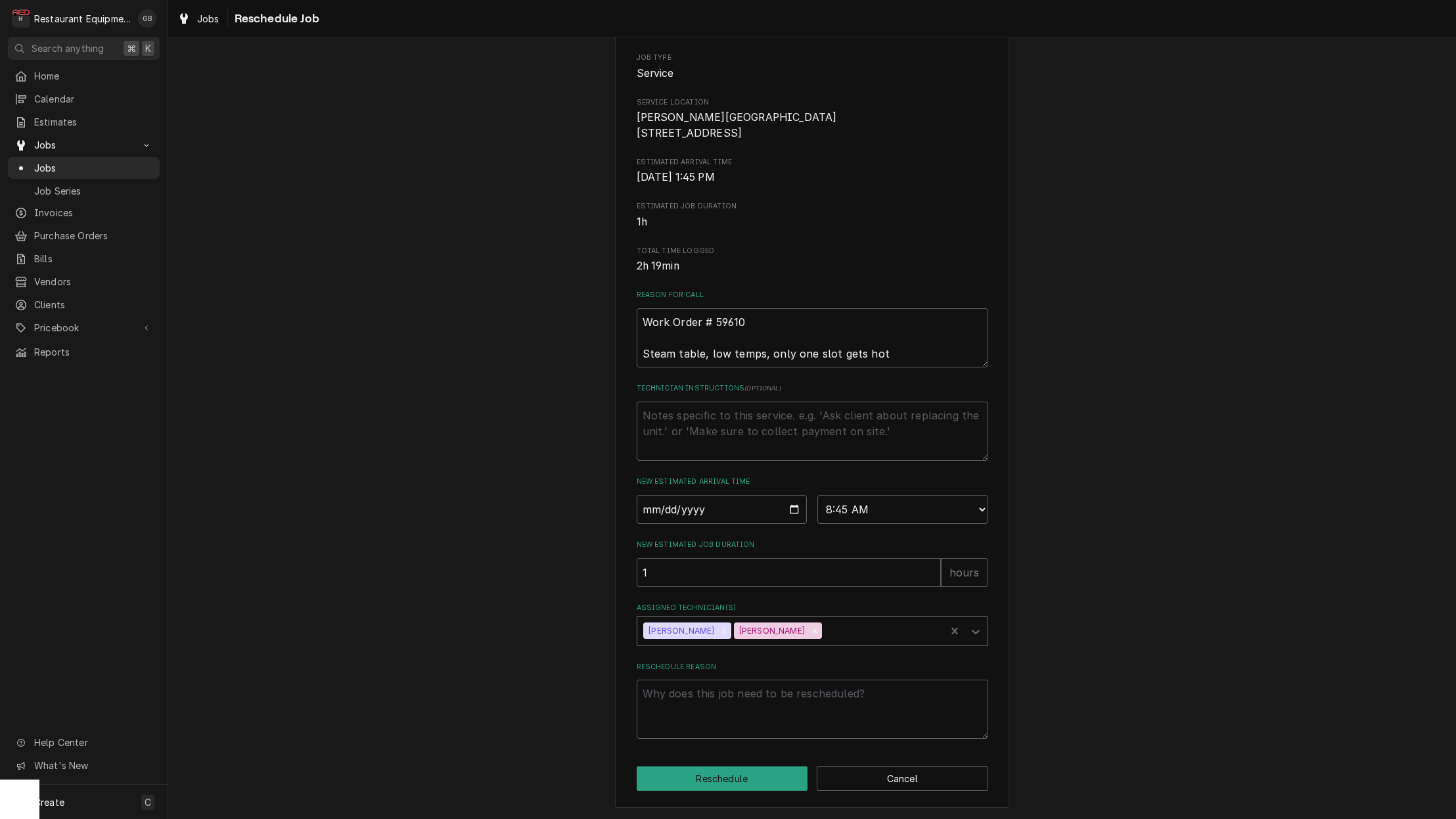
scroll to position [153, 0]
click at [703, 688] on textarea "Reschedule Reason" at bounding box center [812, 709] width 351 height 59
type textarea "x"
type textarea "f"
type textarea "x"
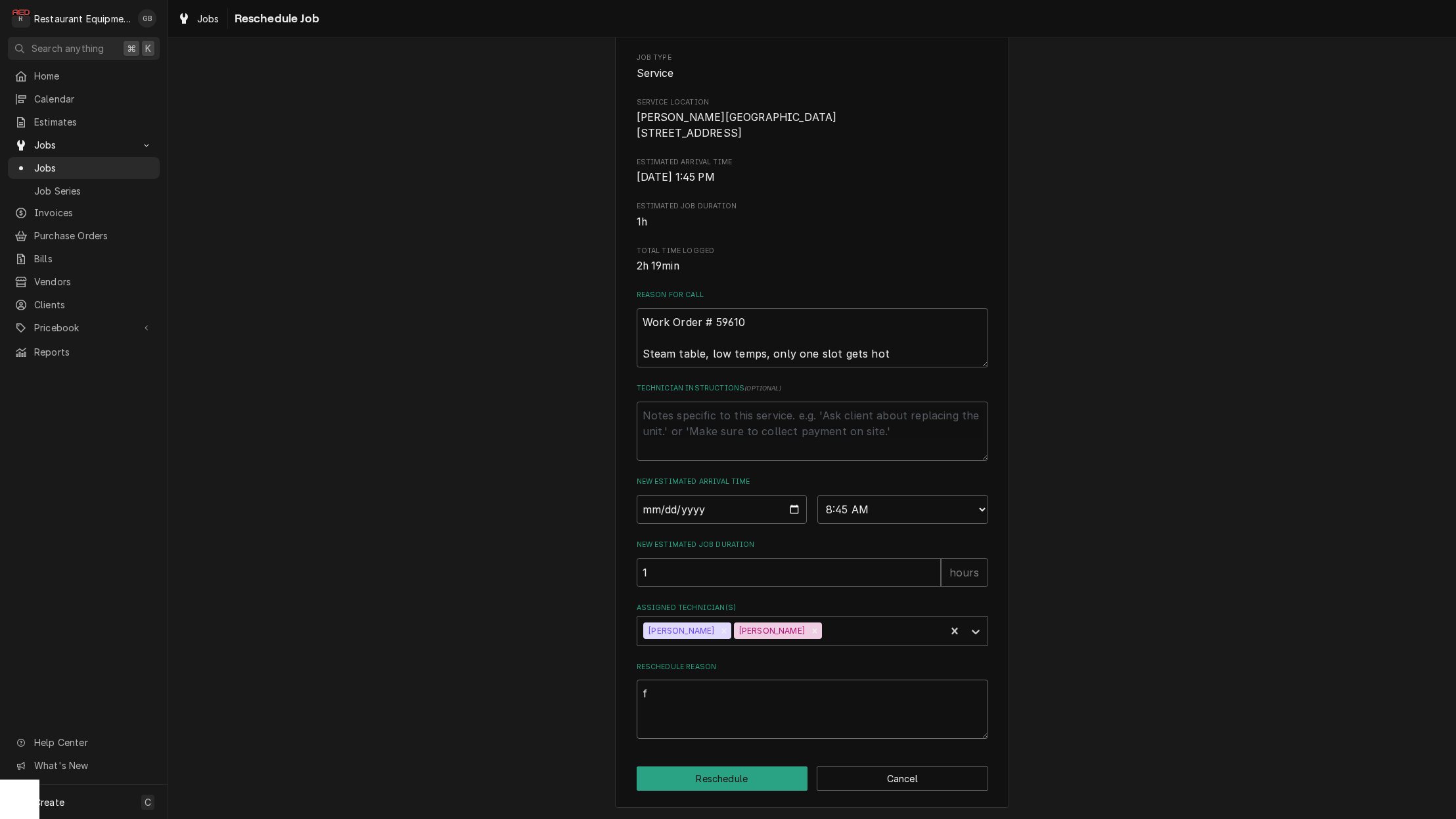
type textarea "fo"
type textarea "x"
type textarea "fol"
type textarea "x"
type textarea "foll"
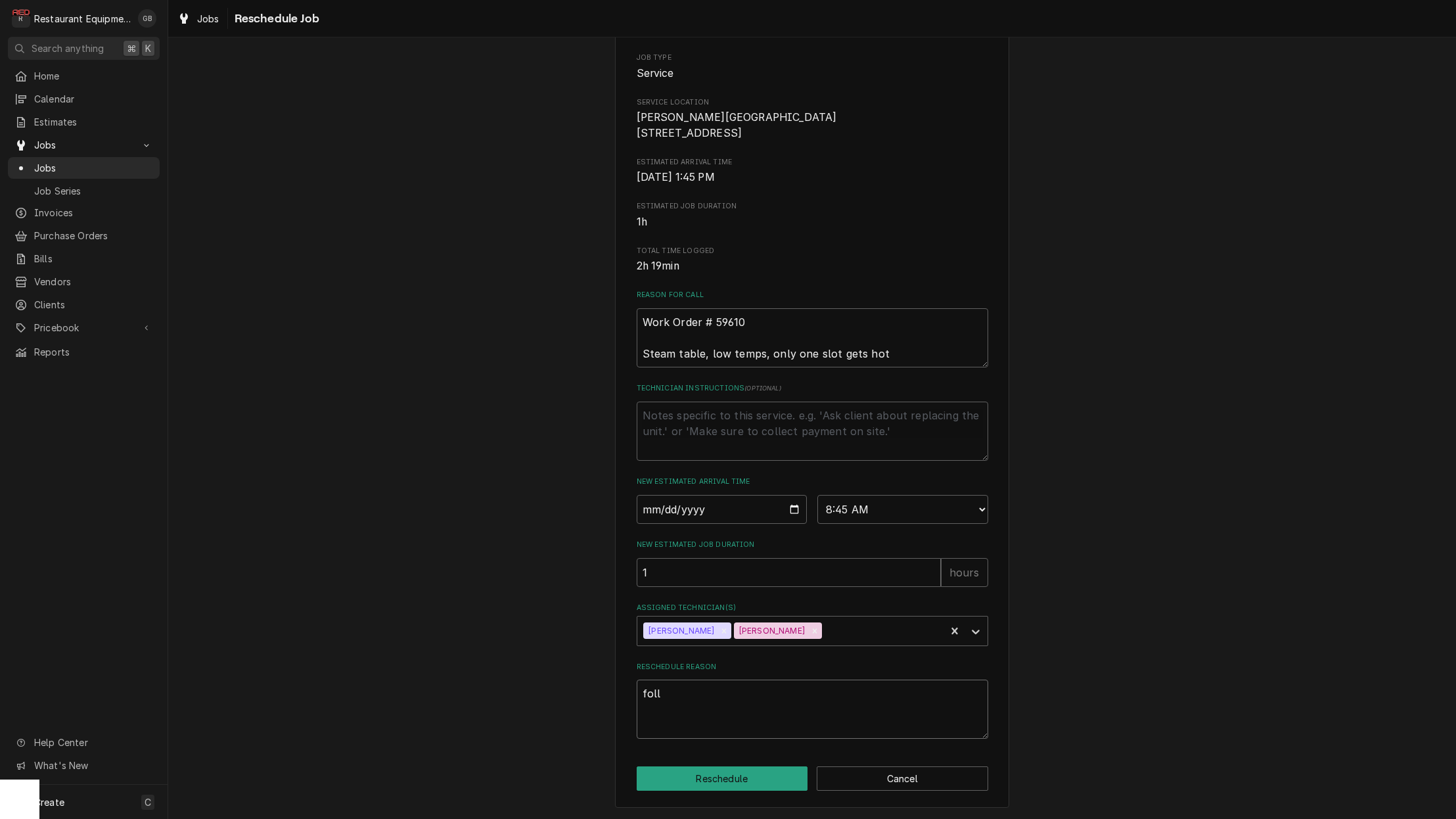
type textarea "x"
type textarea "follo"
type textarea "x"
type textarea "follow"
click at [738, 766] on button "Reschedule" at bounding box center [722, 778] width 172 height 24
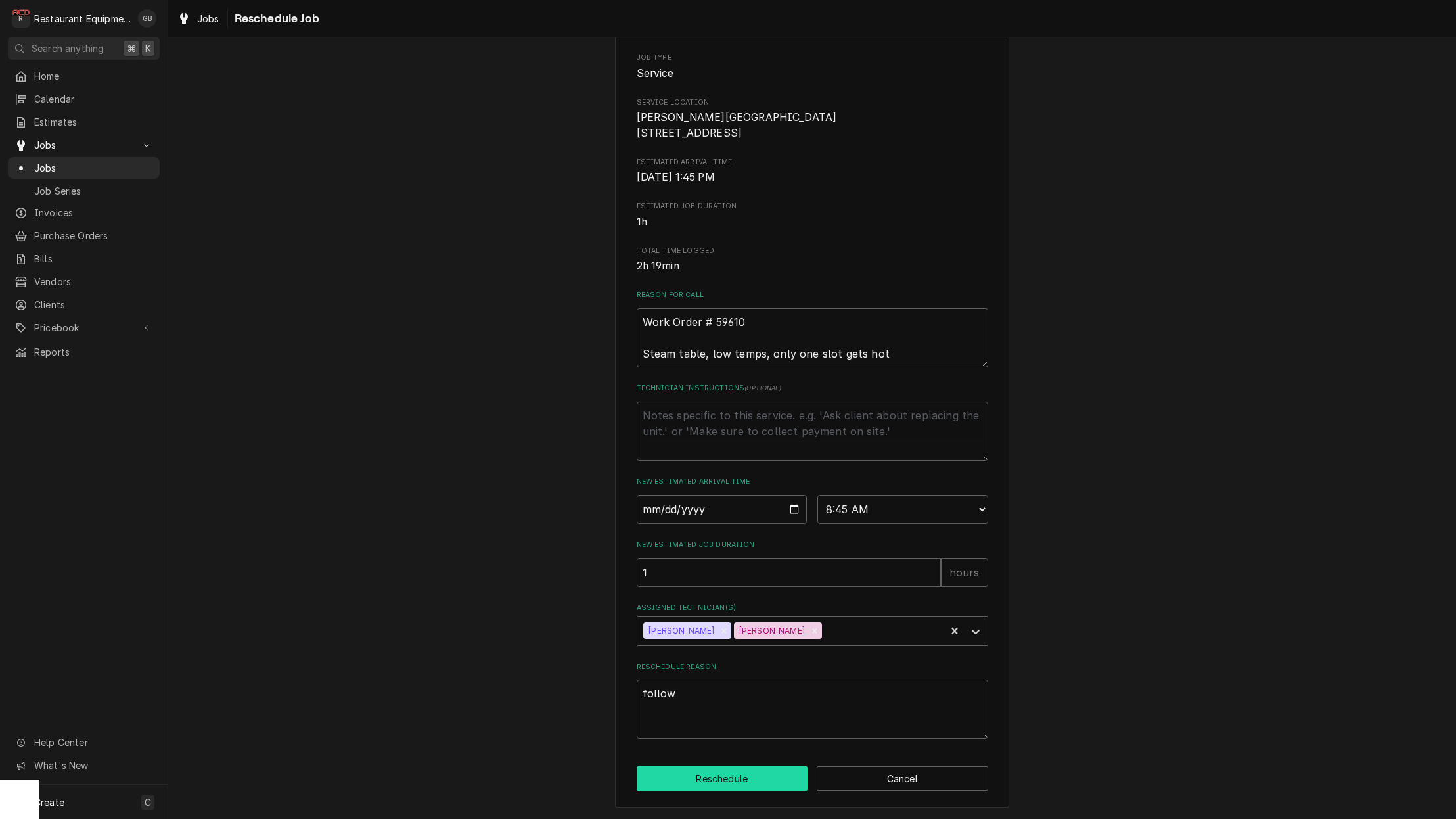
type textarea "x"
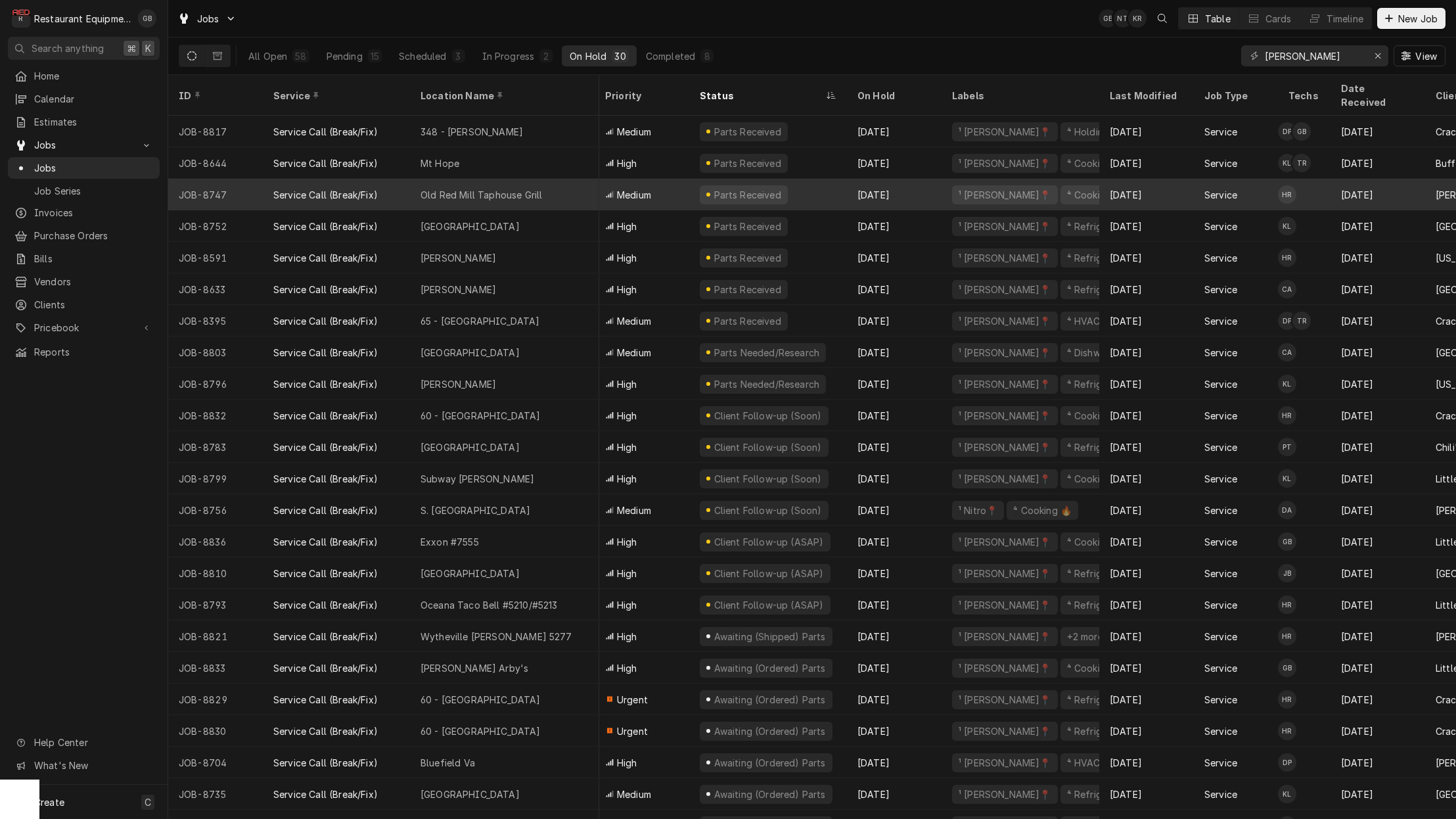
scroll to position [0, 6]
click at [503, 188] on div "Old Red Mill Taphouse Grill" at bounding box center [481, 194] width 122 height 13
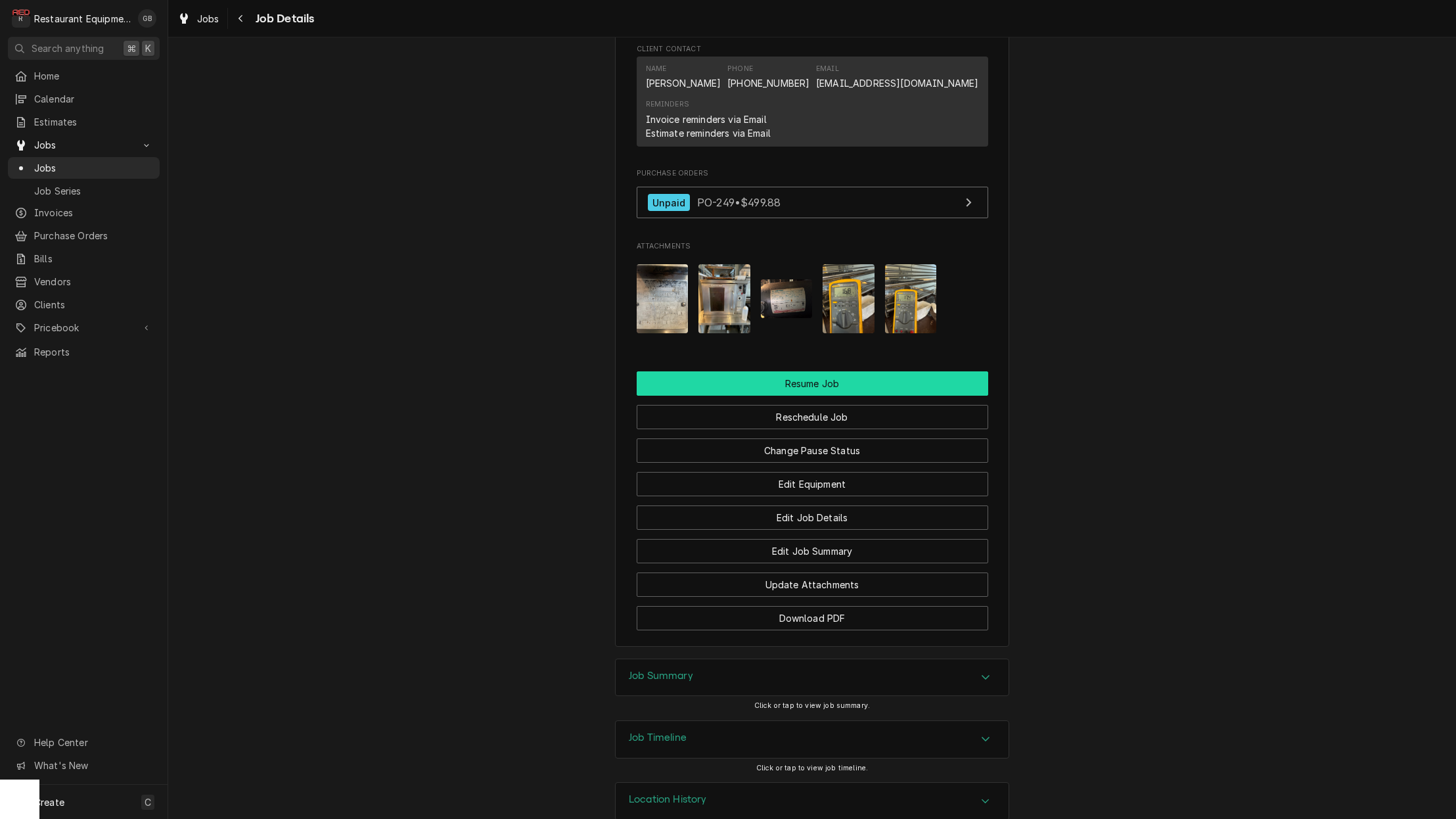
scroll to position [1249, 0]
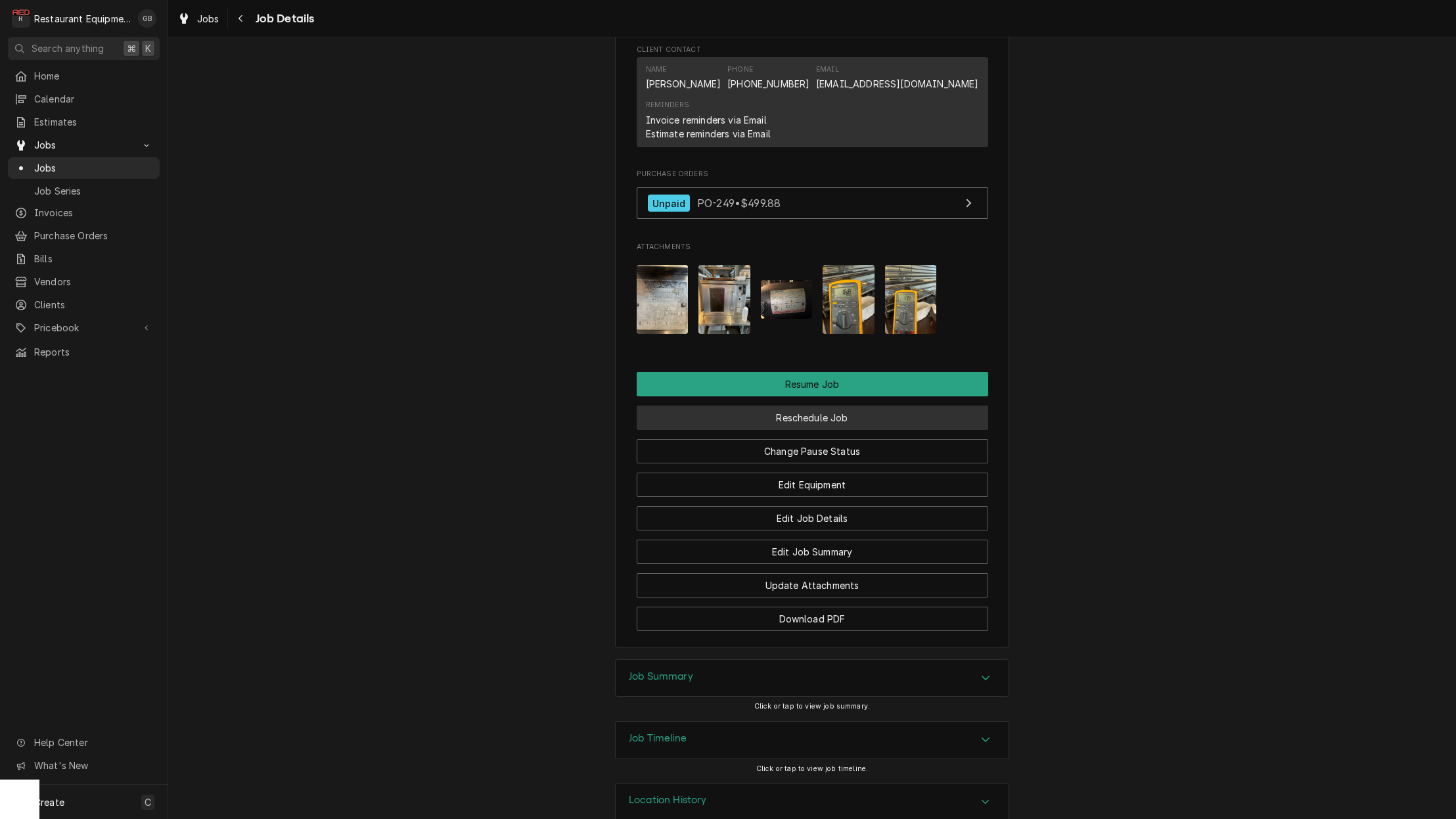
click at [821, 406] on button "Reschedule Job" at bounding box center [812, 418] width 351 height 24
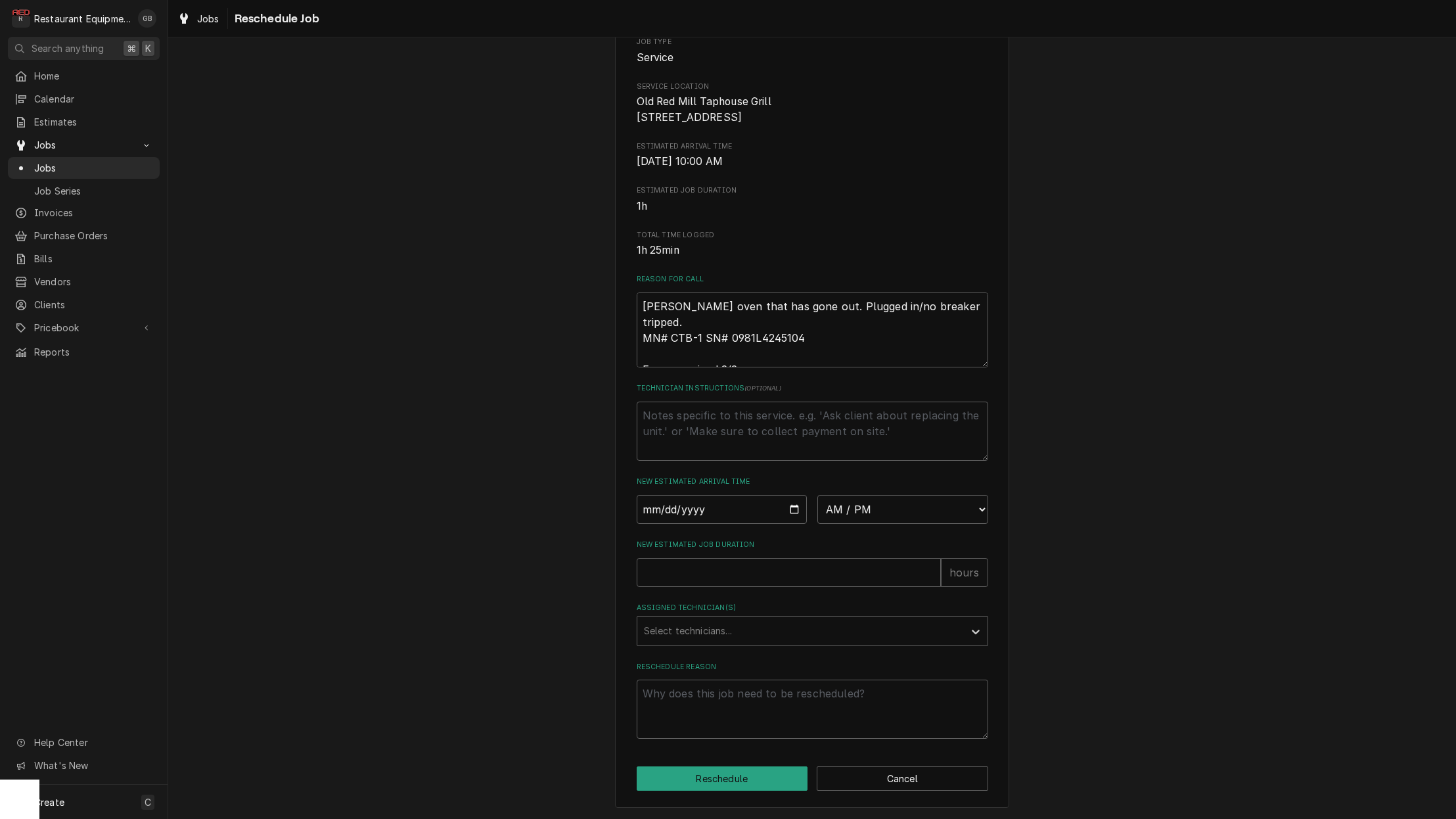
scroll to position [169, 0]
click at [687, 512] on input "Date" at bounding box center [721, 510] width 171 height 29
type input "[DATE]"
type textarea "x"
click at [817, 522] on div "[DATE] AM / PM 6:00 AM 6:15 AM 6:30 AM 6:45 AM 7:00 AM 7:15 AM 7:30 AM 7:45 AM …" at bounding box center [812, 510] width 351 height 29
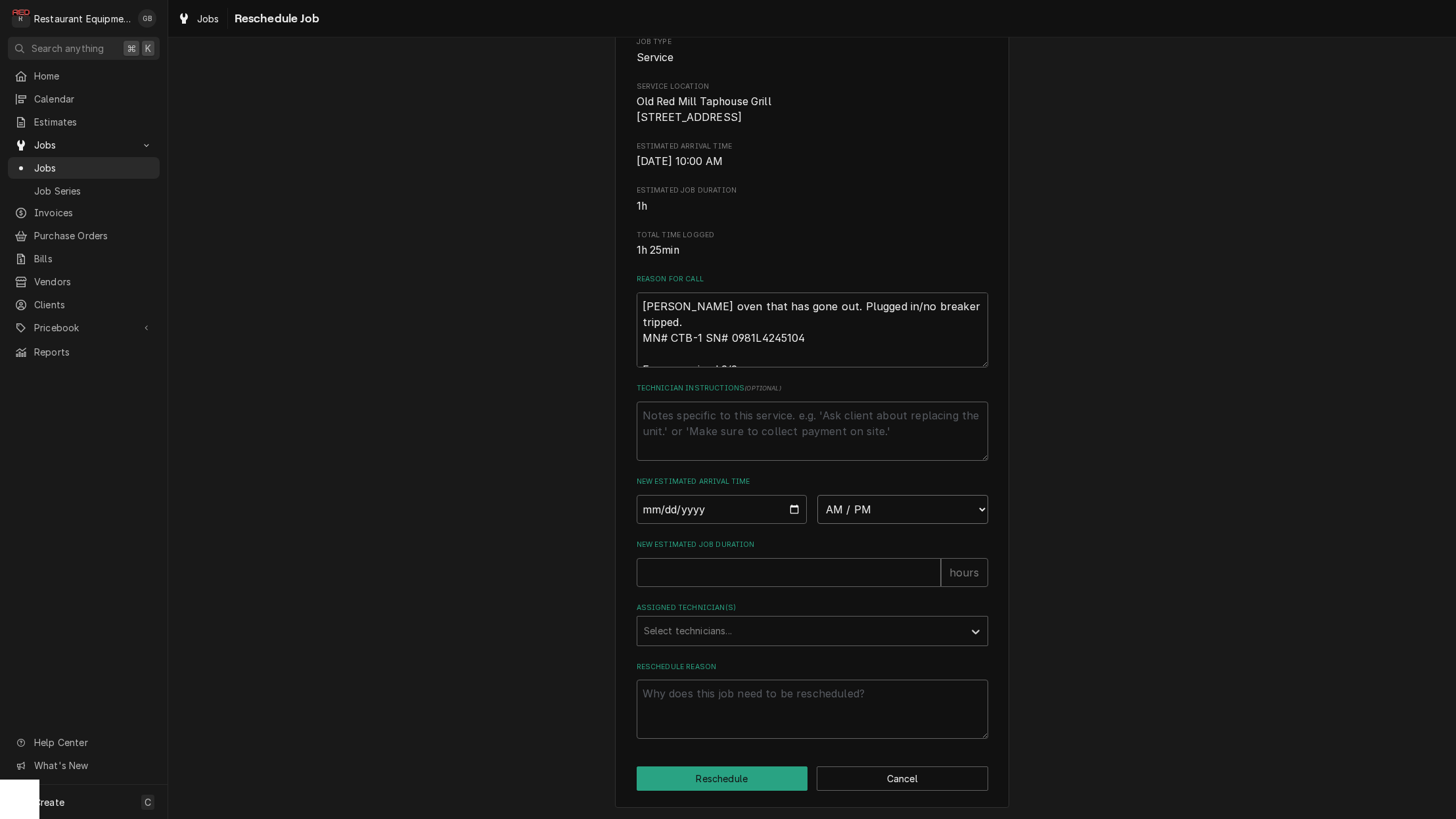
select select "15:00:00"
click at [734, 599] on div "Please provide some additional details to reschedule this job. Roopairs Job ID …" at bounding box center [812, 327] width 351 height 823
click at [707, 586] on input "New Estimated Job Duration" at bounding box center [788, 572] width 304 height 29
click at [696, 578] on input "New Estimated Job Duration" at bounding box center [788, 572] width 304 height 29
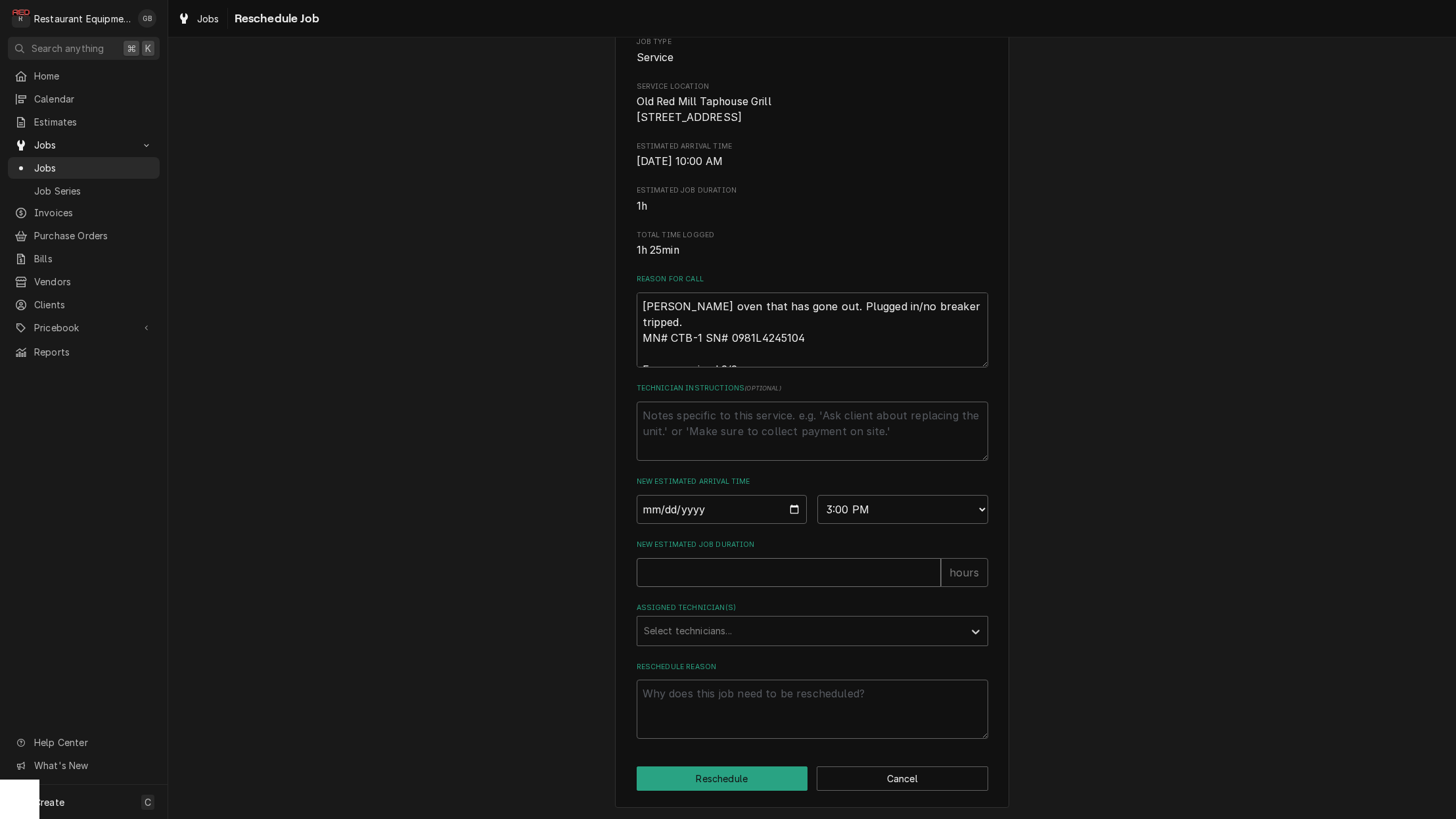
type textarea "x"
type input "1"
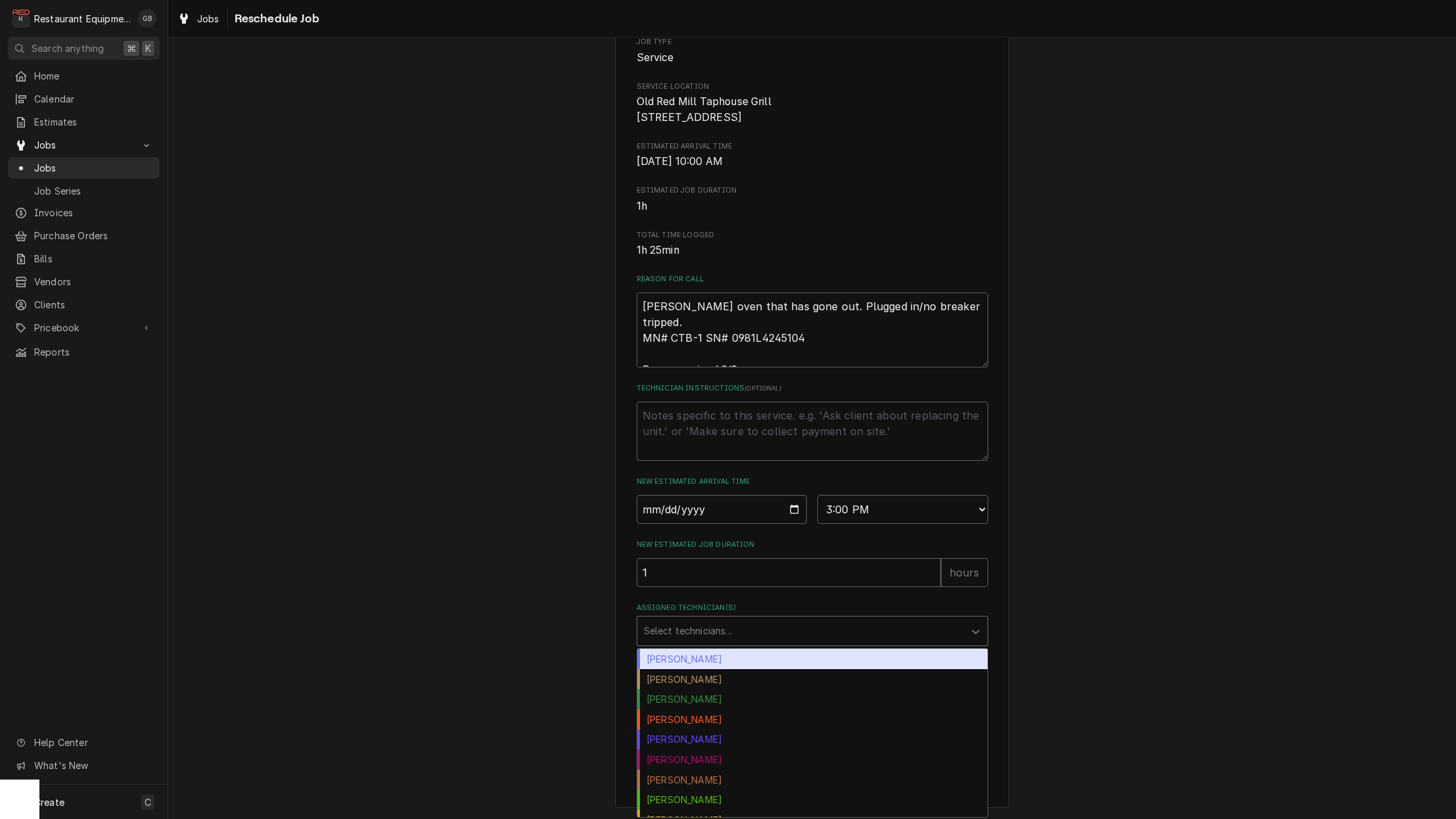
click at [910, 629] on div "Assigned Technician(s)" at bounding box center [800, 630] width 314 height 23
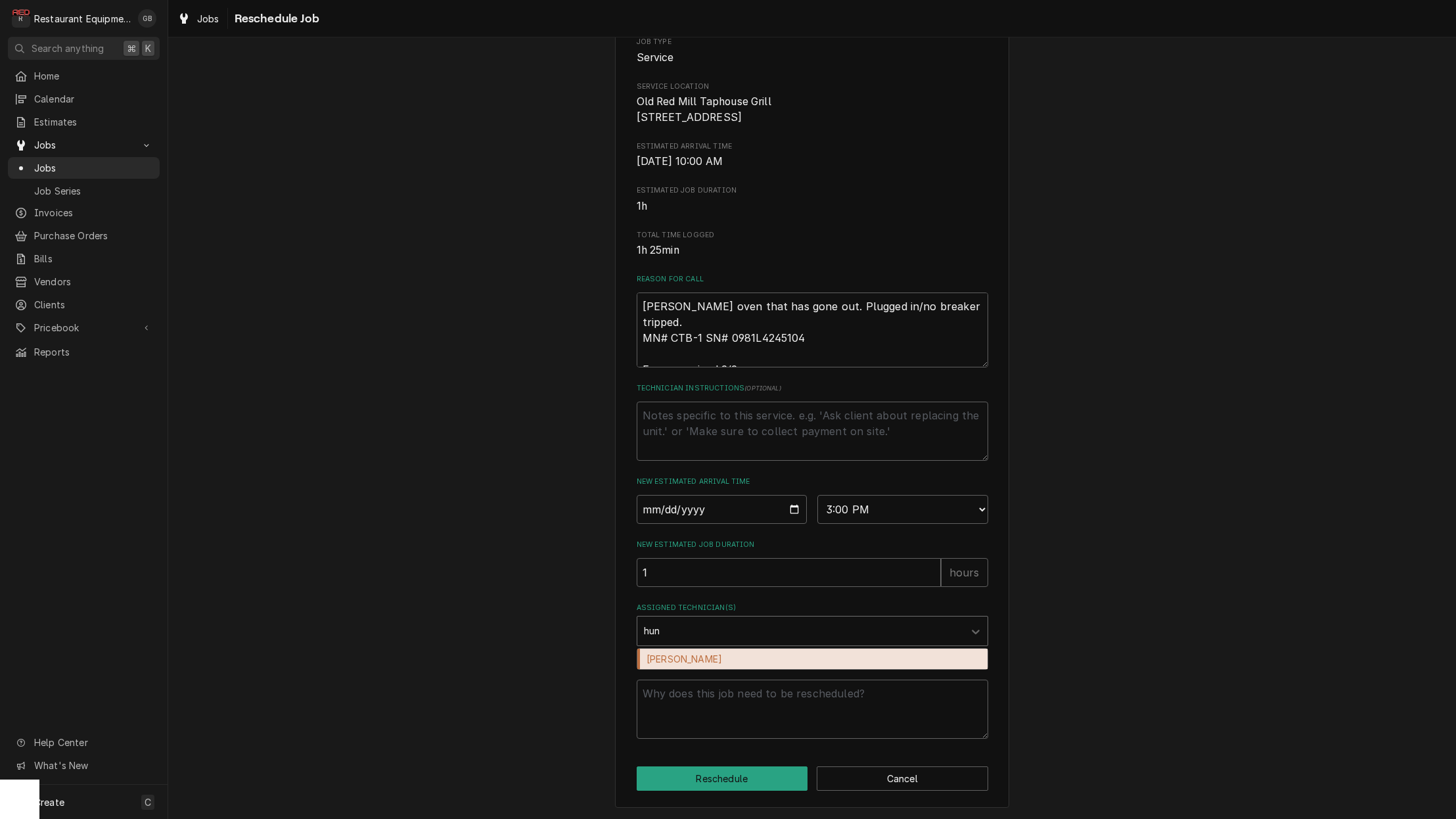
type input "hunt"
click at [728, 660] on div "Hunter Ralston" at bounding box center [812, 659] width 350 height 21
type textarea "x"
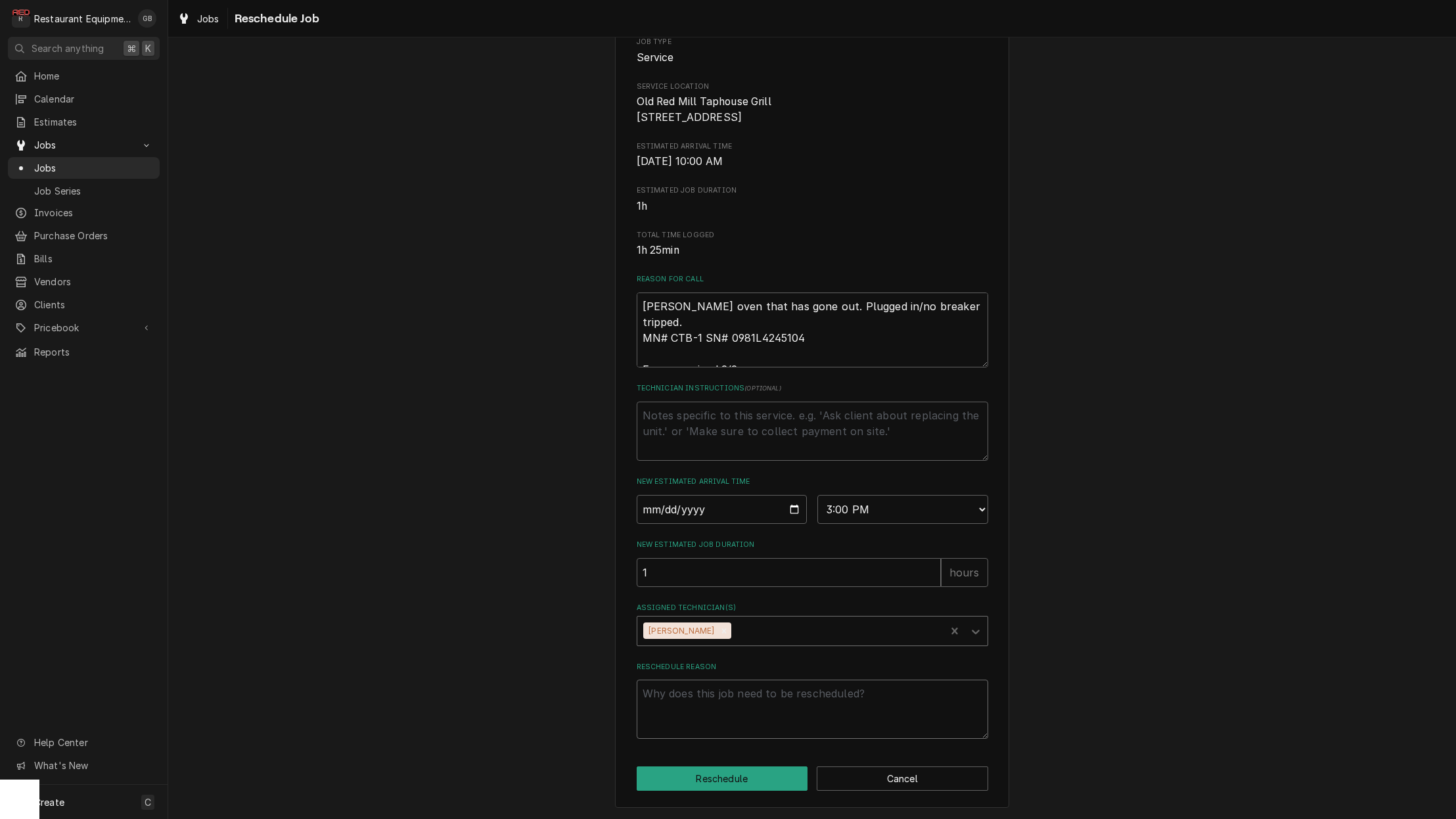
drag, startPoint x: 693, startPoint y: 684, endPoint x: 715, endPoint y: 688, distance: 22.4
click at [710, 688] on textarea "Reschedule Reason" at bounding box center [812, 709] width 351 height 59
type textarea "x"
type textarea "p"
type textarea "x"
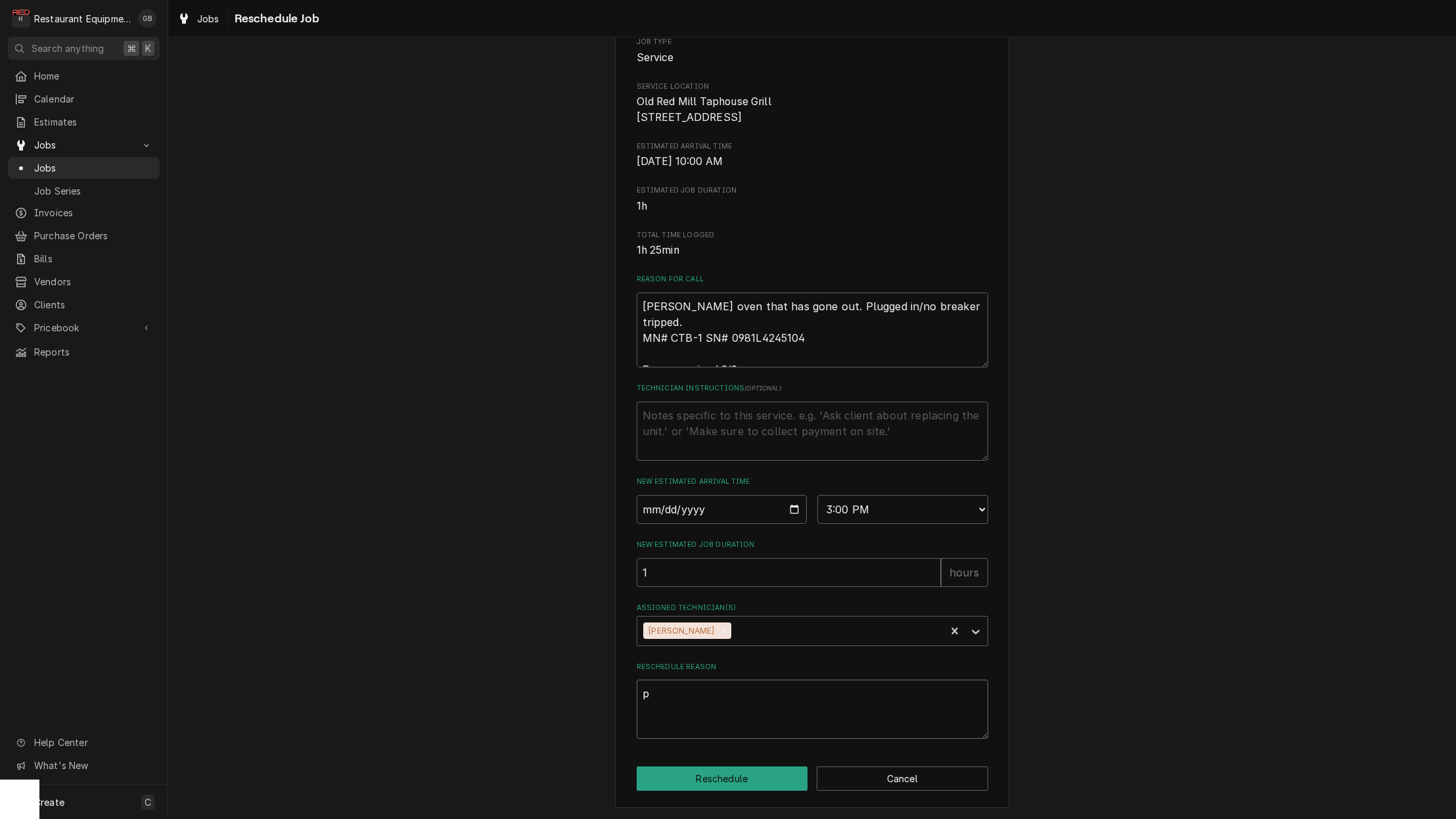
type textarea "pa"
type textarea "x"
type textarea "par"
type textarea "x"
type textarea "part"
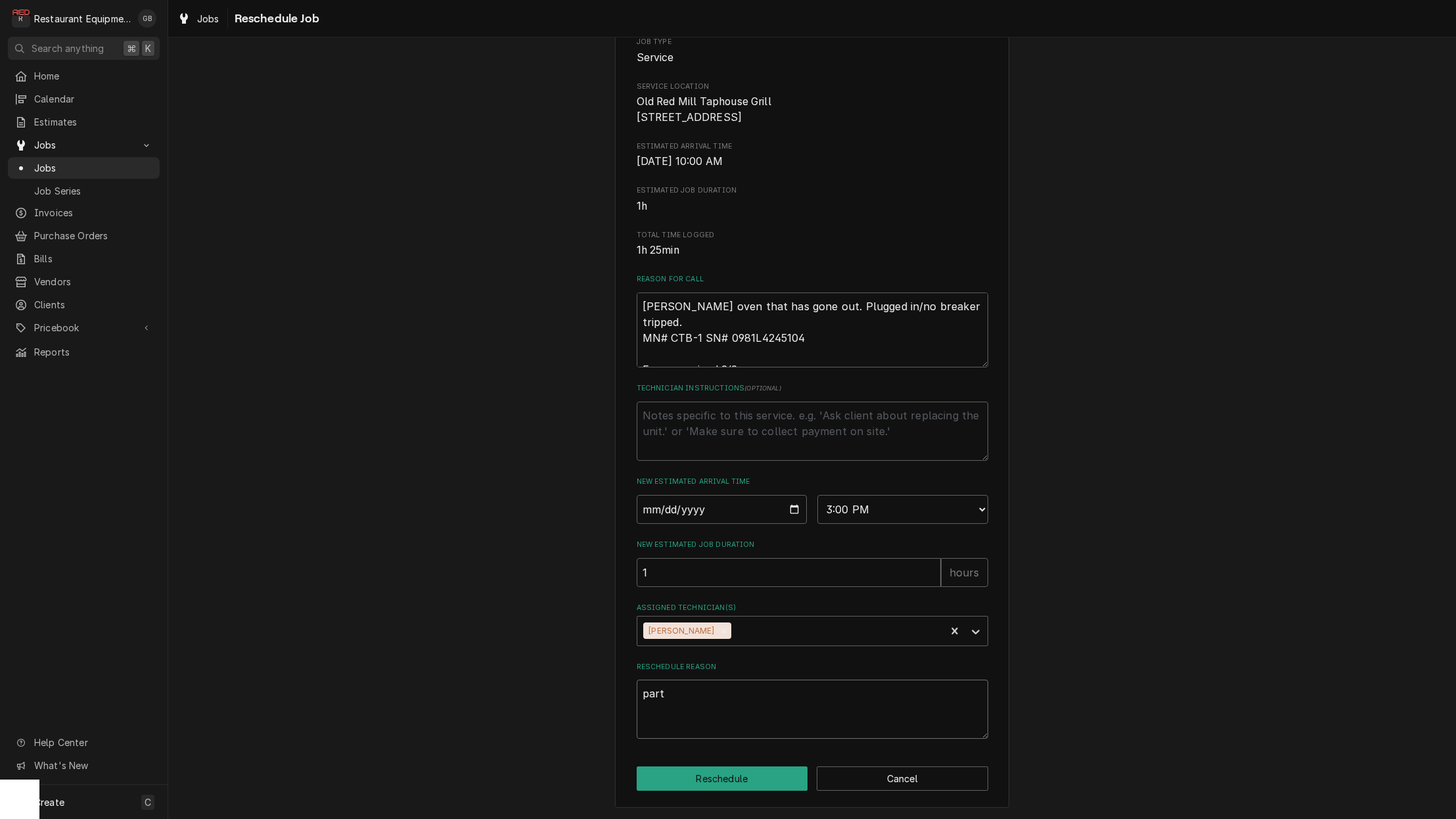
type textarea "x"
type textarea "parts"
click at [740, 771] on button "Reschedule" at bounding box center [722, 778] width 172 height 24
type textarea "x"
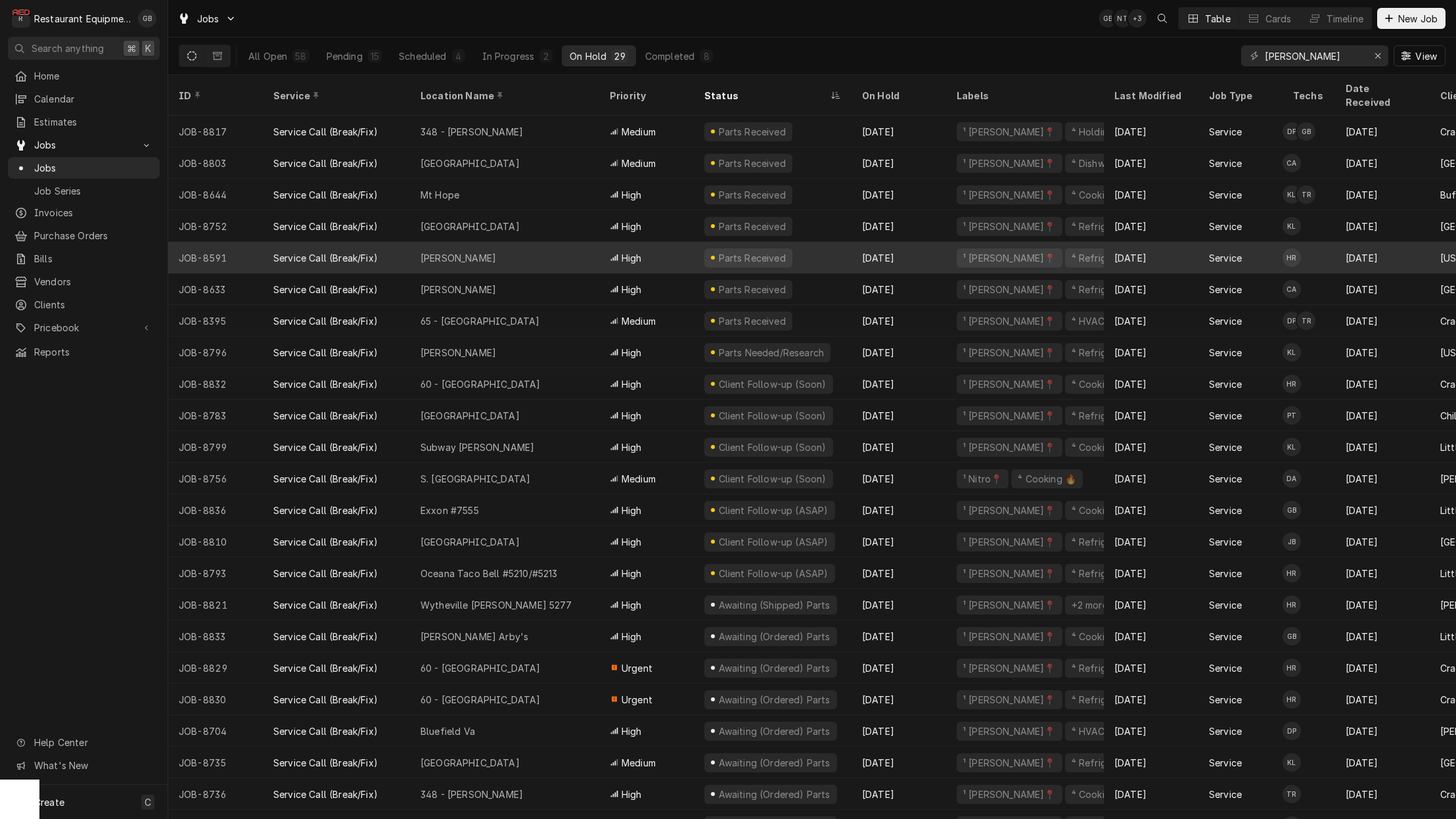
click at [477, 242] on div "[PERSON_NAME]" at bounding box center [505, 258] width 189 height 31
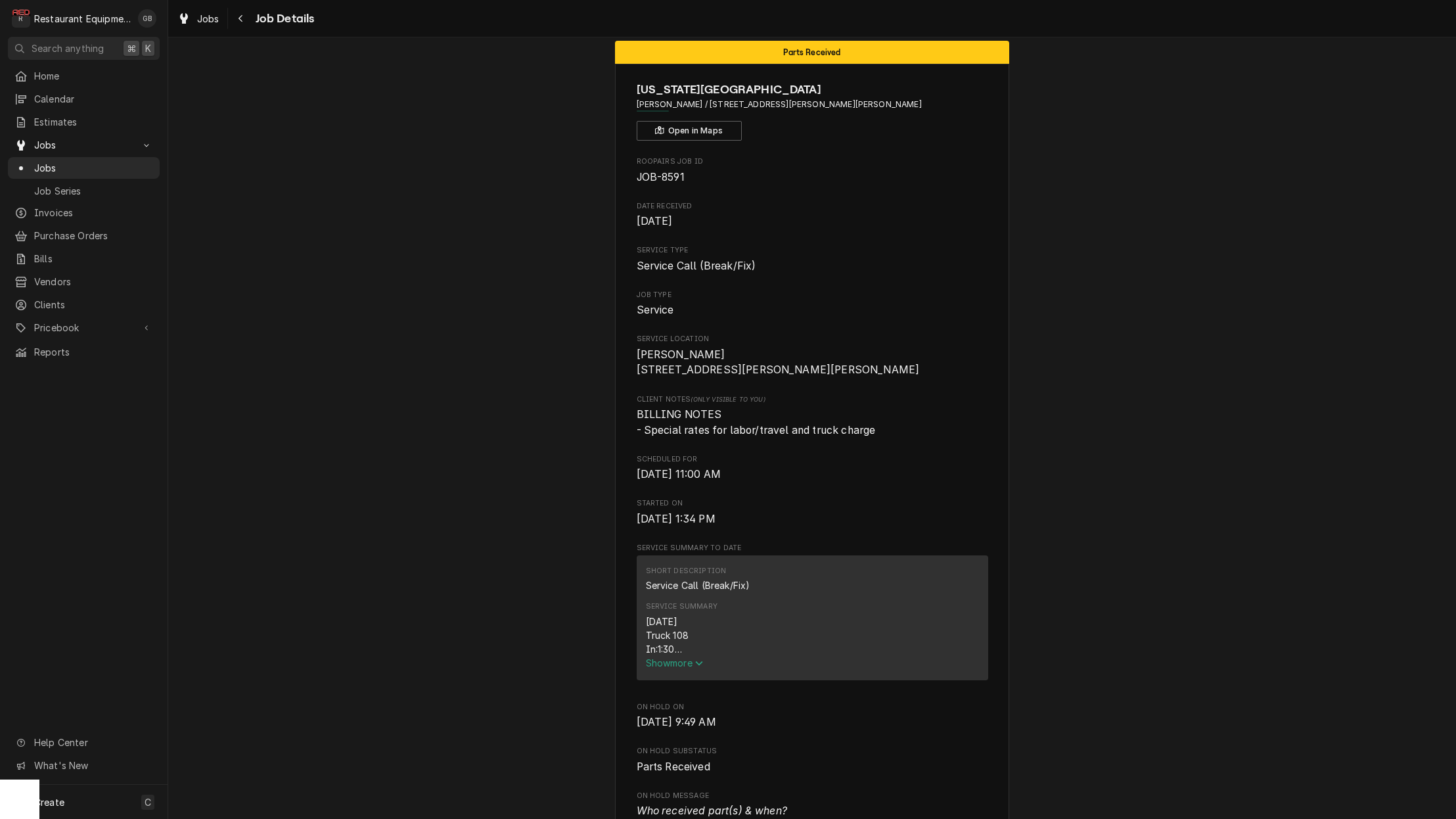
scroll to position [21, 0]
click at [249, 19] on button "Navigate back" at bounding box center [241, 19] width 21 height 21
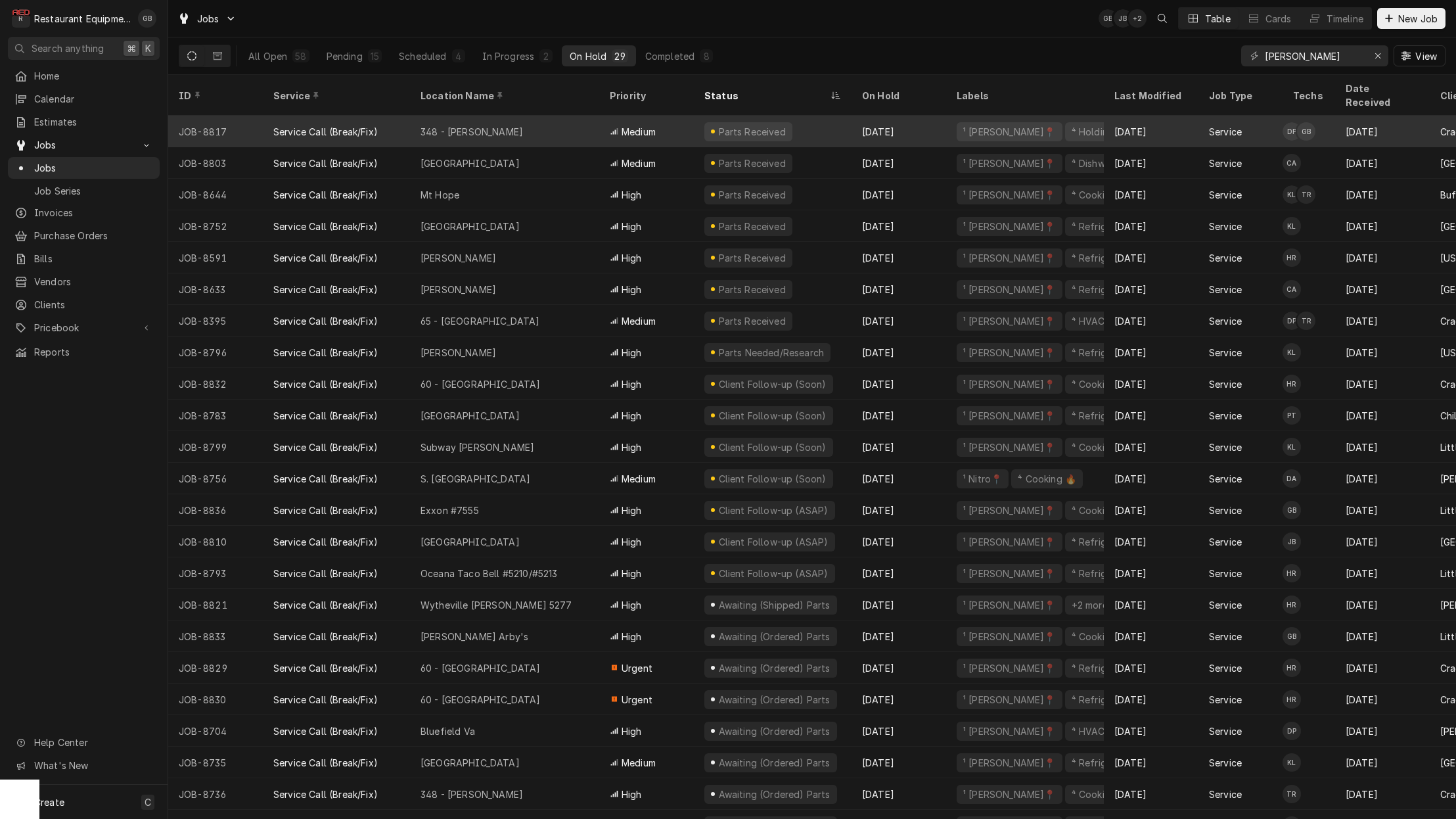
click at [442, 125] on div "348 - Beckley" at bounding box center [471, 131] width 103 height 13
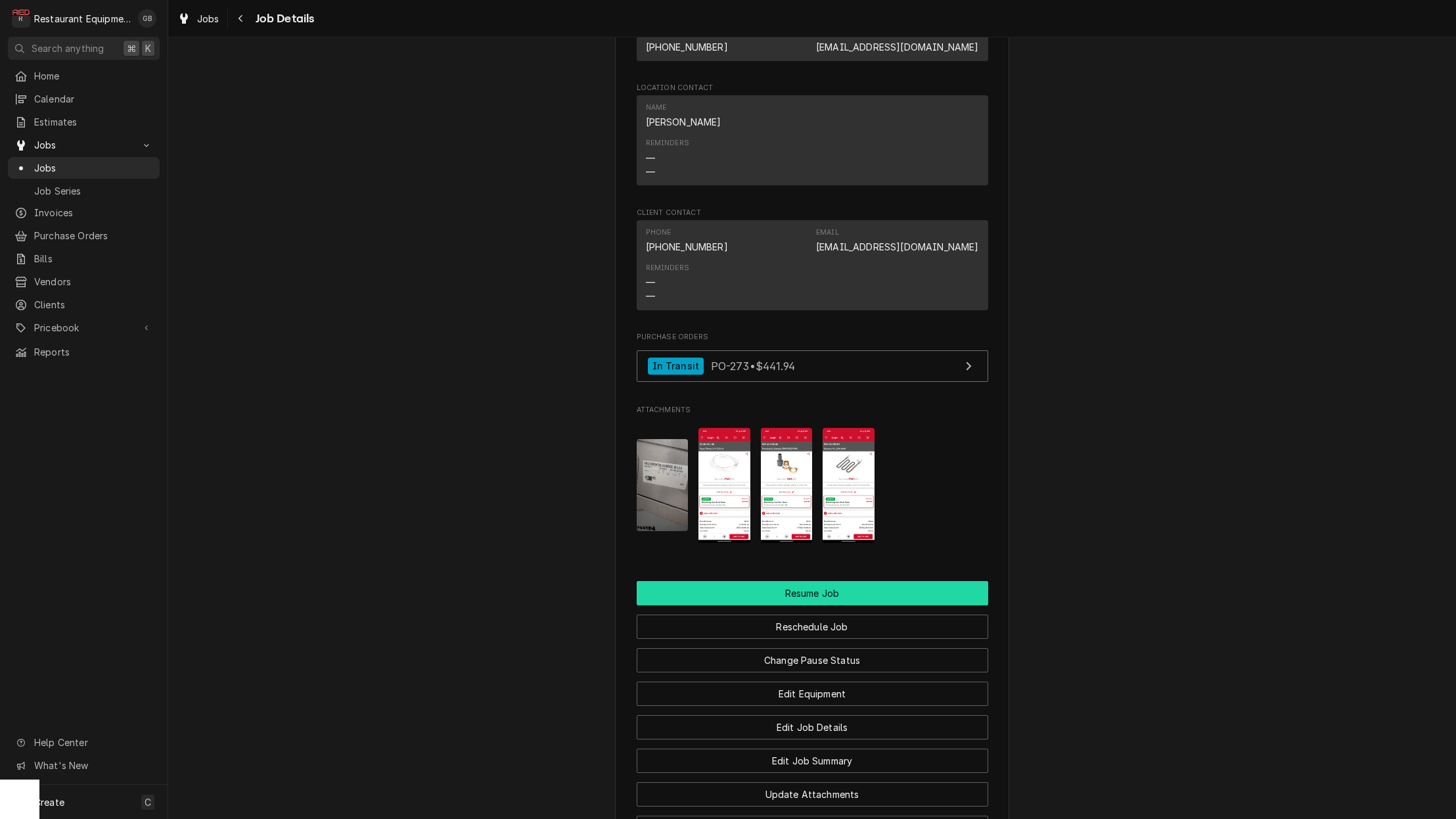
scroll to position [1354, 0]
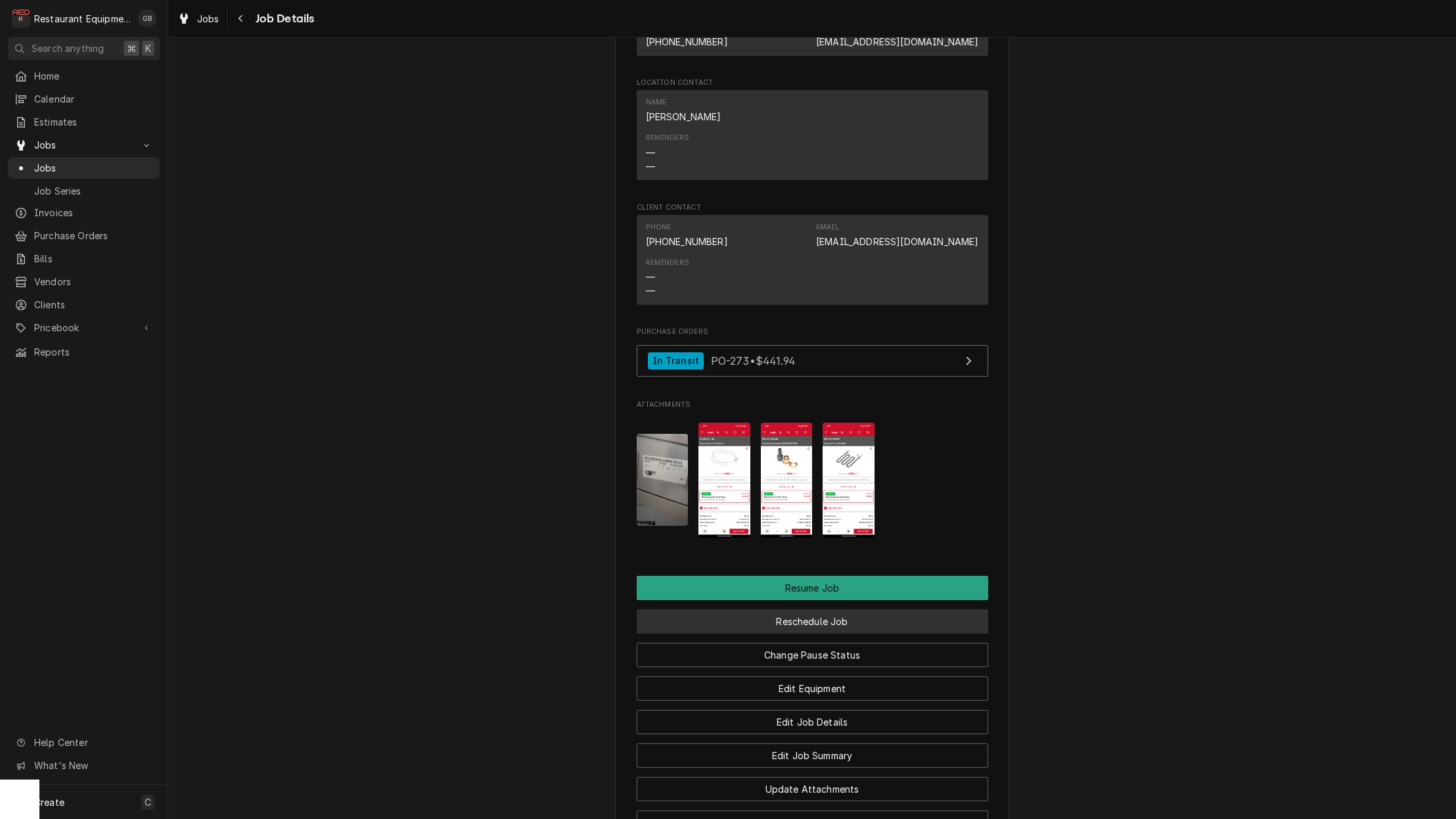
click at [821, 609] on button "Reschedule Job" at bounding box center [812, 621] width 351 height 24
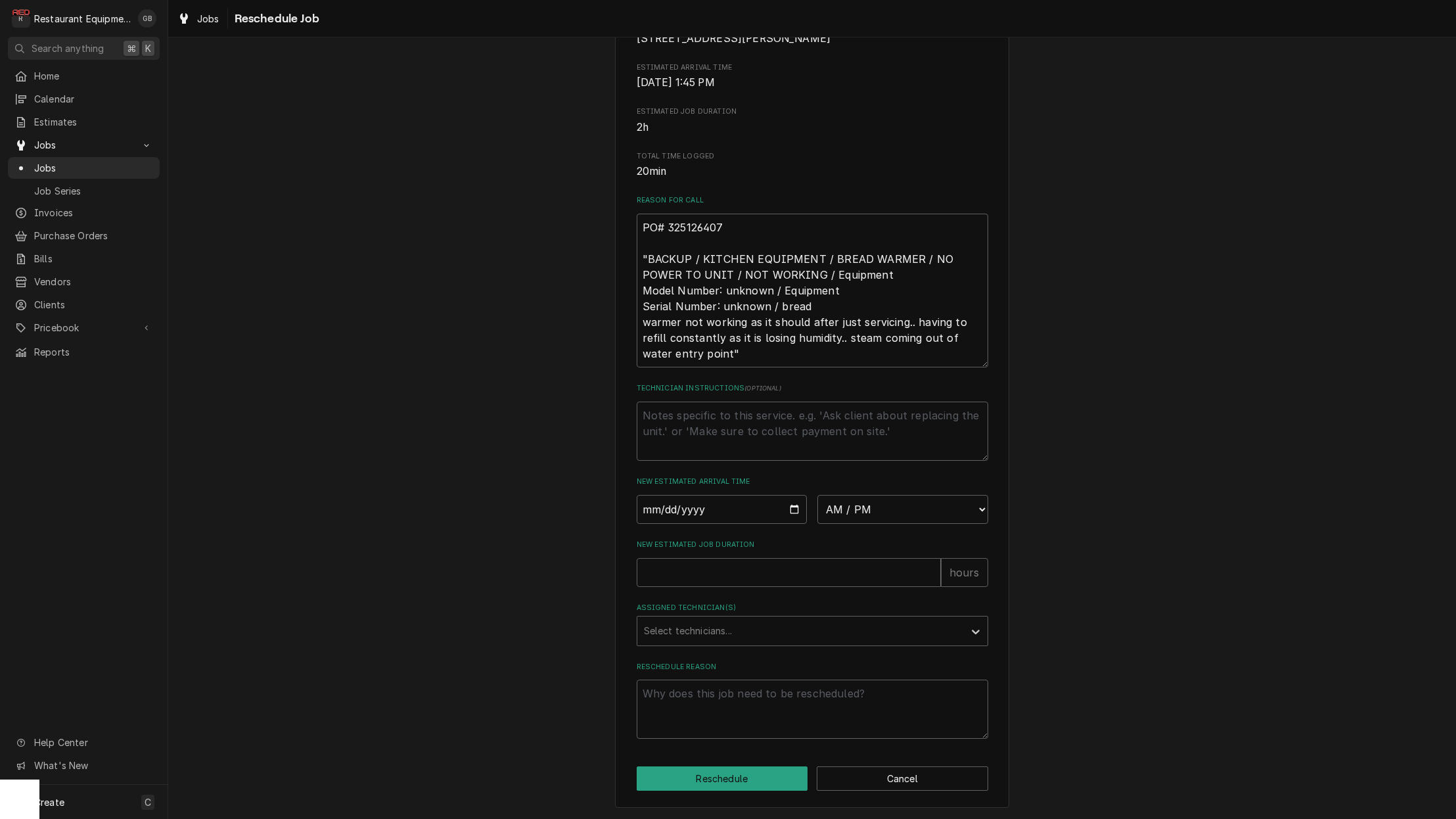
scroll to position [248, 0]
click at [735, 582] on input "New Estimated Job Duration" at bounding box center [788, 572] width 304 height 29
click at [691, 575] on input "New Estimated Job Duration" at bounding box center [788, 572] width 304 height 29
type textarea "x"
type input "2"
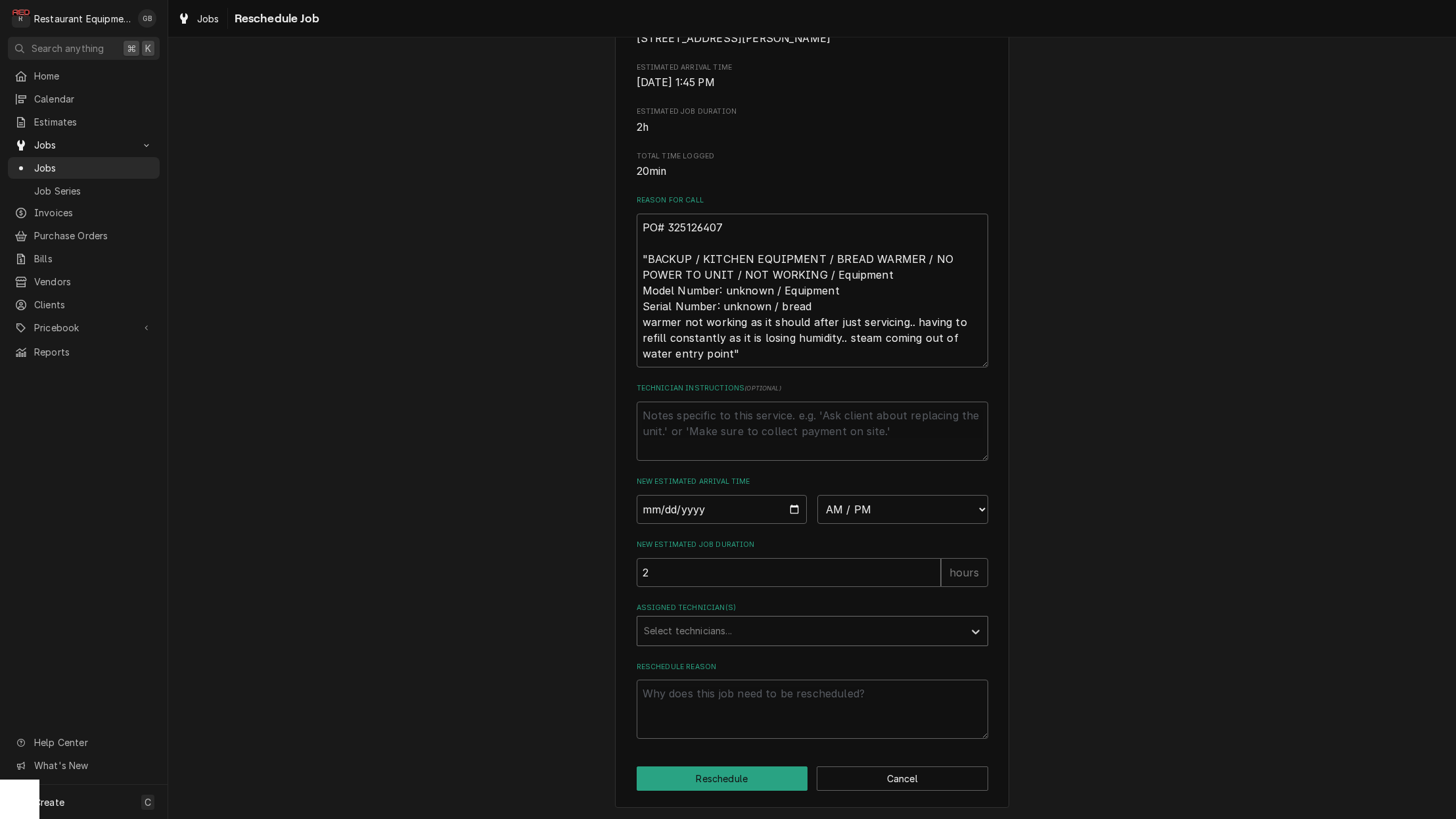
click at [699, 636] on div "Select technicians..." at bounding box center [800, 630] width 314 height 13
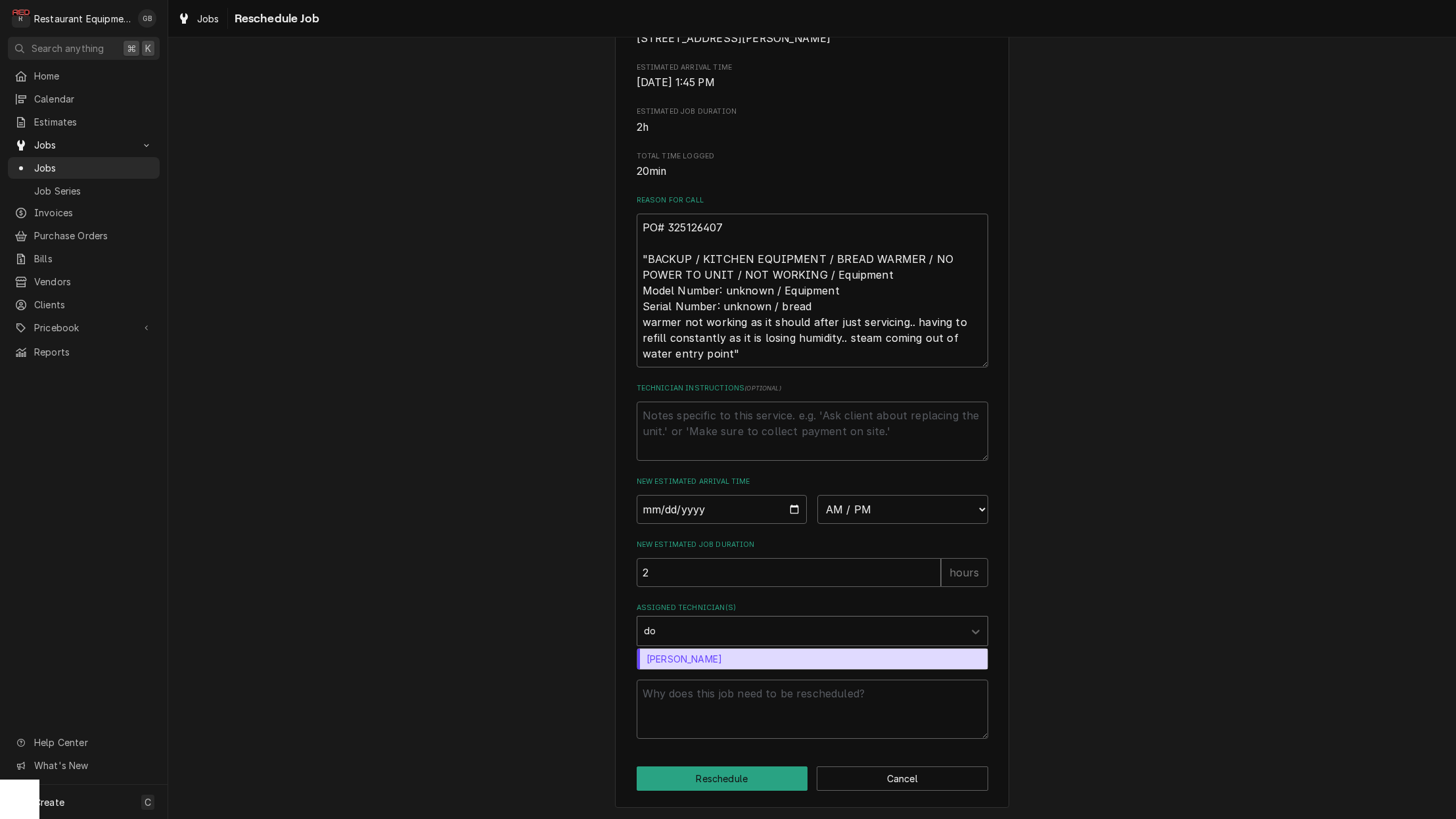
type input "don"
click at [688, 660] on div "Donovan Pruitt" at bounding box center [812, 659] width 350 height 21
type textarea "x"
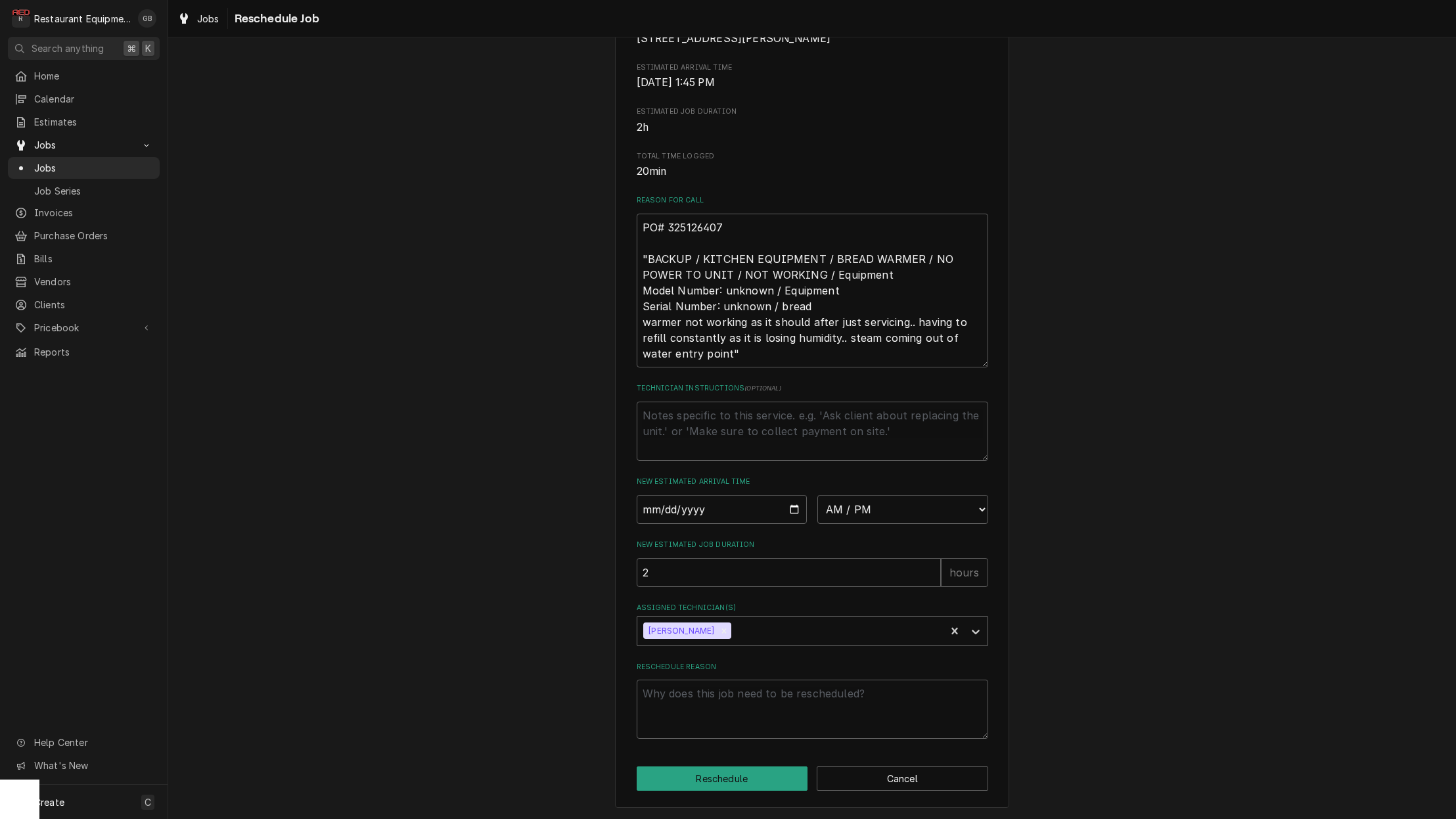
click at [822, 516] on div "AM / PM 6:00 AM 6:15 AM 6:30 AM 6:45 AM 7:00 AM 7:15 AM 7:30 AM 7:45 AM 8:00 AM…" at bounding box center [812, 510] width 351 height 29
click at [734, 508] on input "Date" at bounding box center [721, 510] width 171 height 29
type input "2025-09-10"
type textarea "x"
select select "09:30:00"
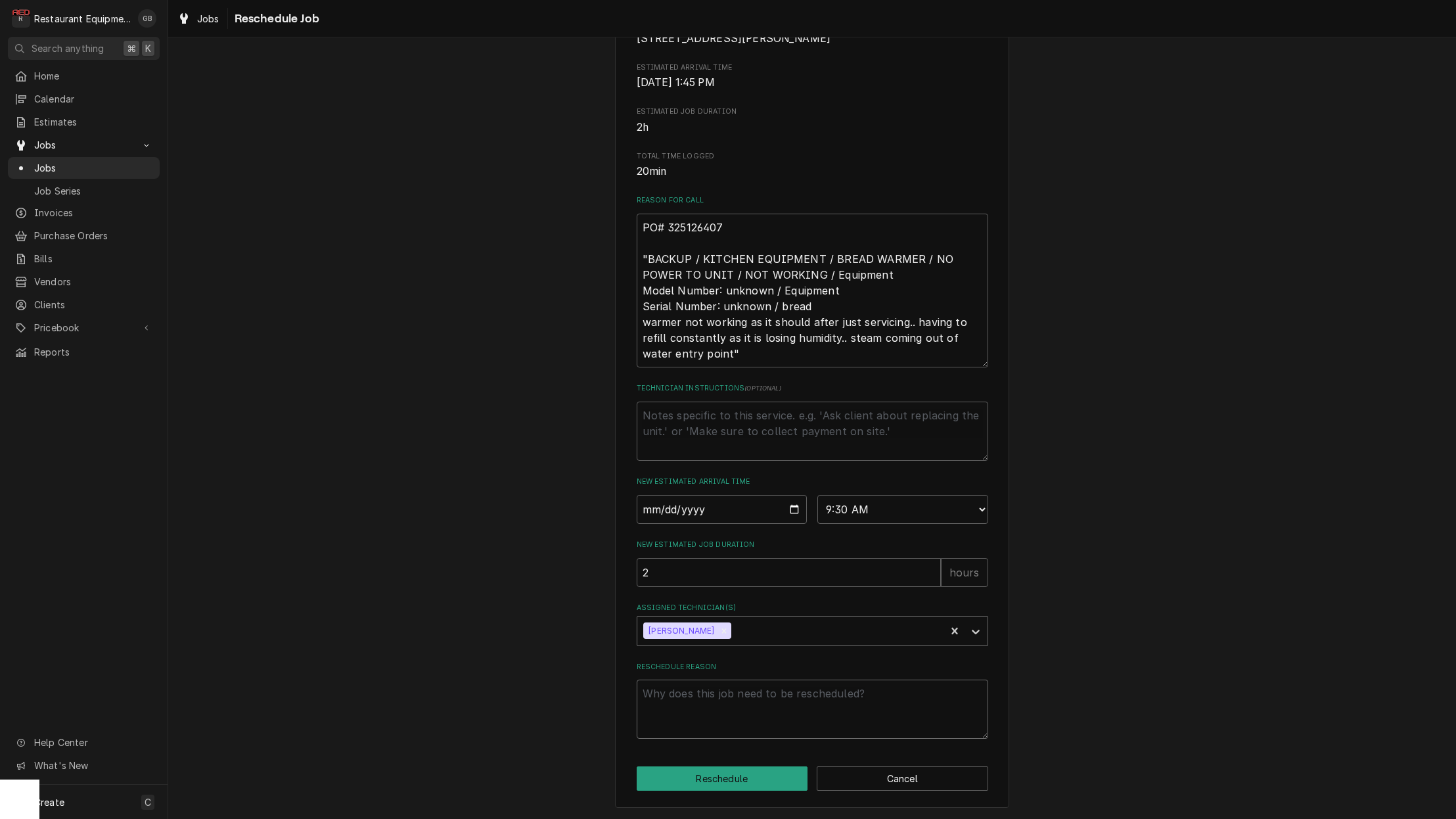
click at [663, 718] on textarea "Reschedule Reason" at bounding box center [812, 709] width 351 height 59
type textarea "x"
type textarea "p"
type textarea "x"
type textarea "pa"
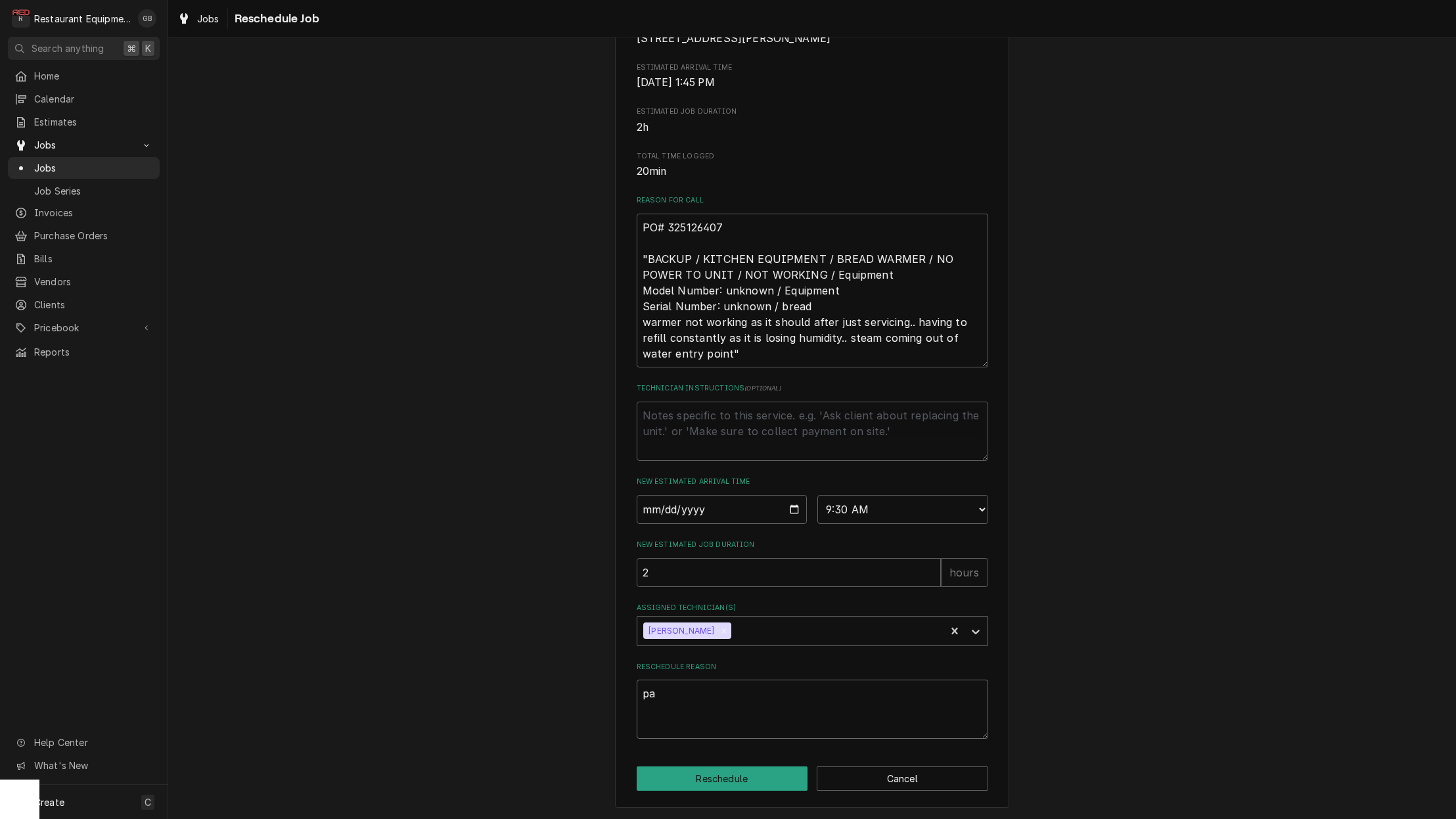
type textarea "x"
type textarea "par"
type textarea "x"
type textarea "part"
type textarea "x"
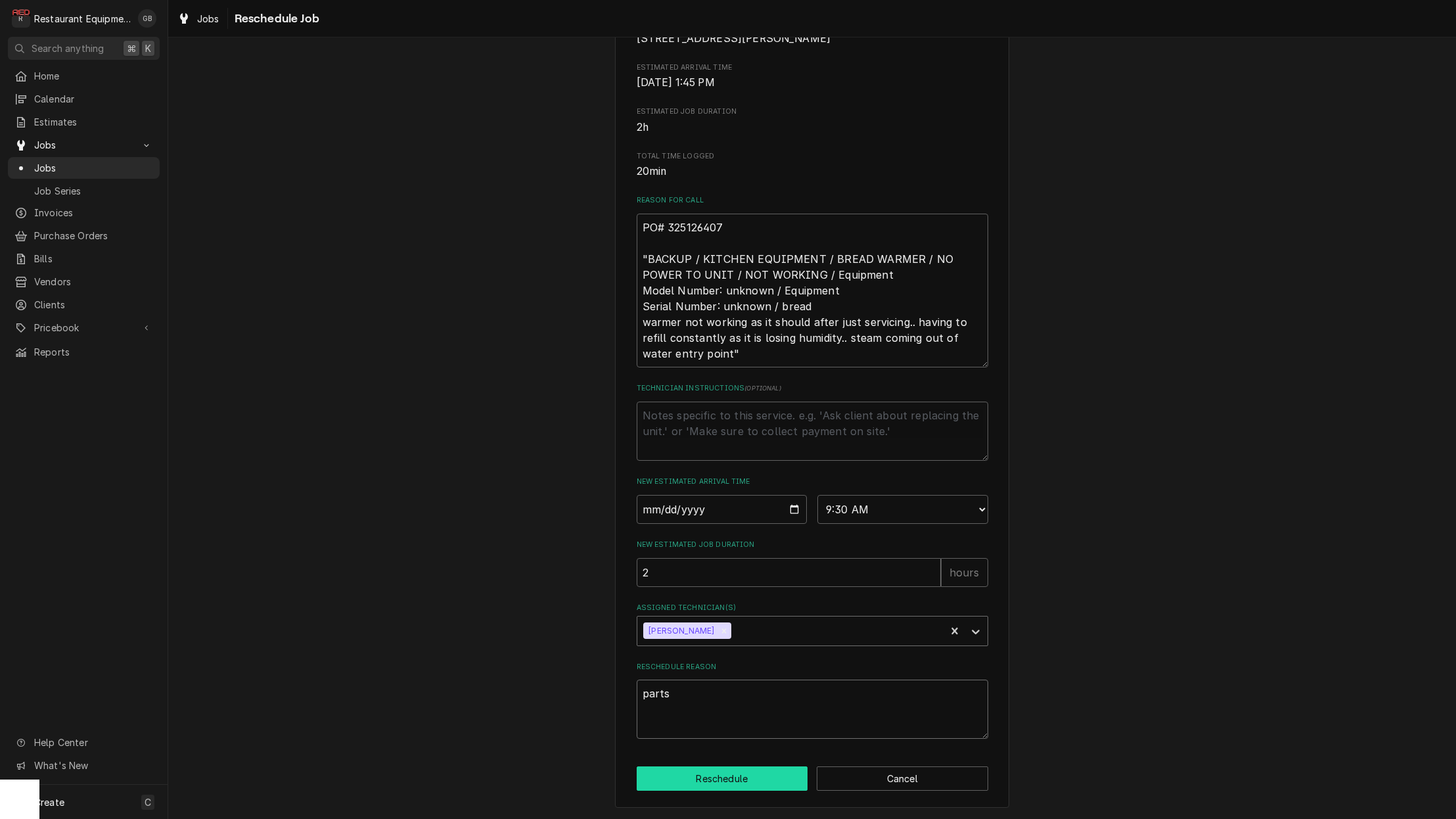
type textarea "parts"
click at [720, 778] on button "Reschedule" at bounding box center [722, 778] width 172 height 24
type textarea "x"
